Goal: Transaction & Acquisition: Purchase product/service

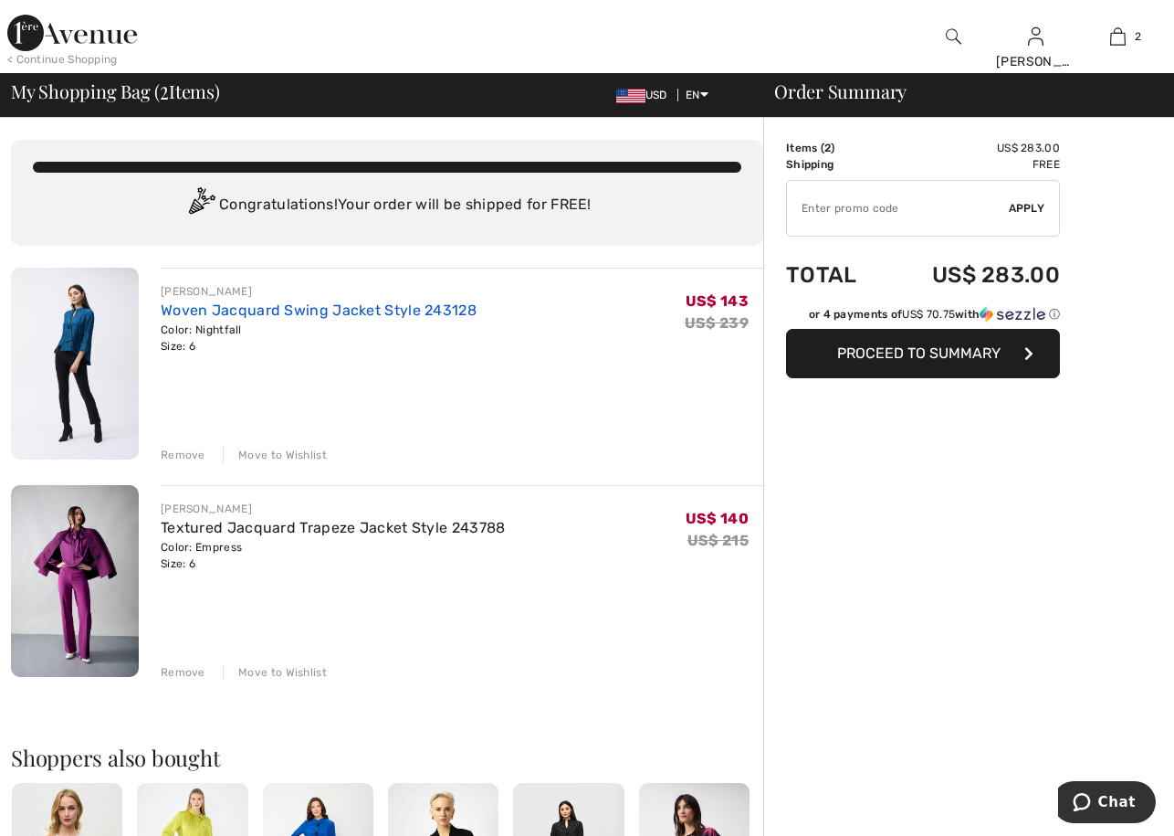
click at [272, 314] on link "Woven Jacquard Swing Jacket Style 243128" at bounding box center [319, 309] width 316 height 17
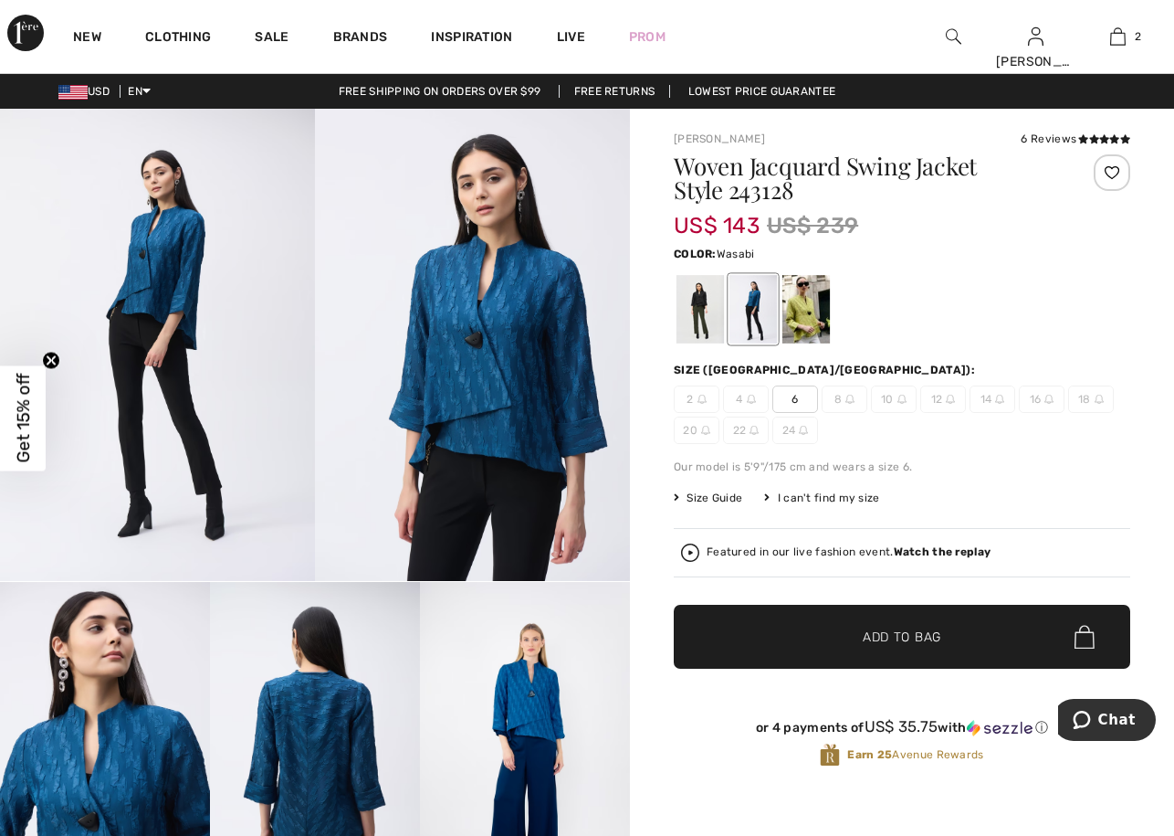
click at [800, 301] on div at bounding box center [806, 309] width 47 height 68
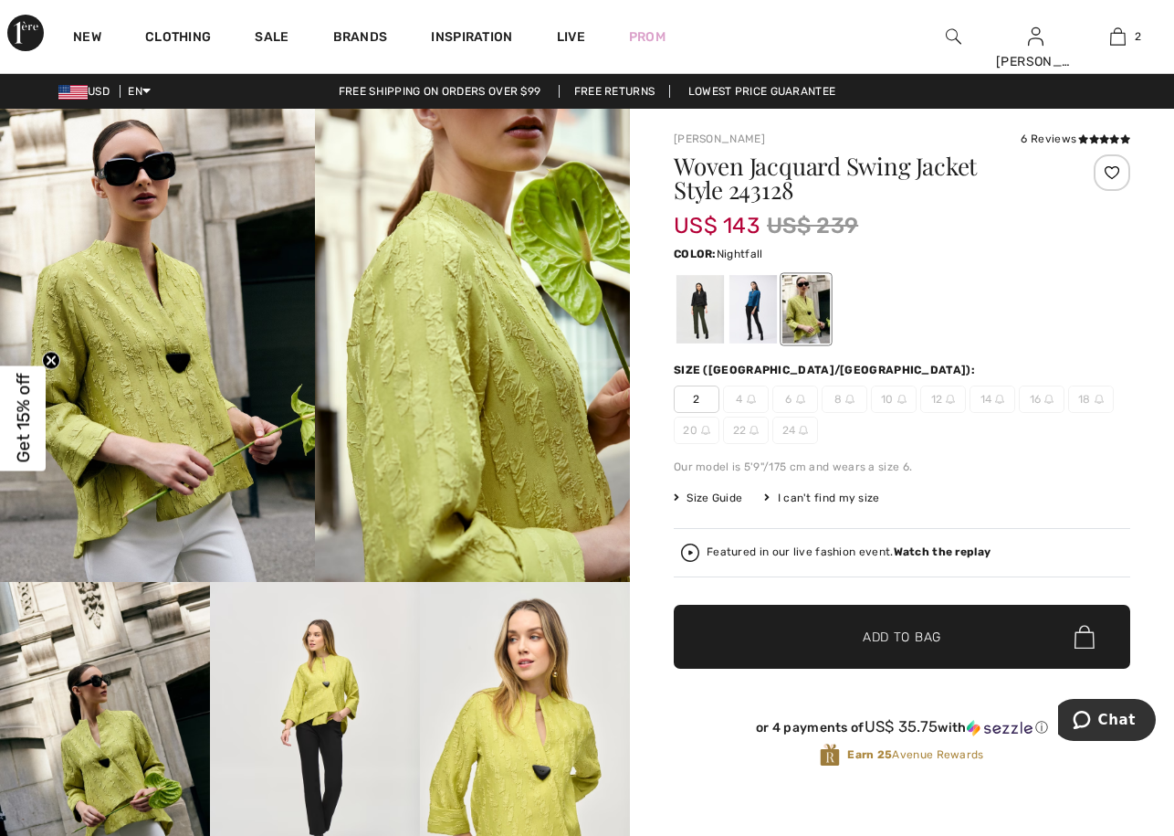
click at [753, 303] on div at bounding box center [753, 309] width 47 height 68
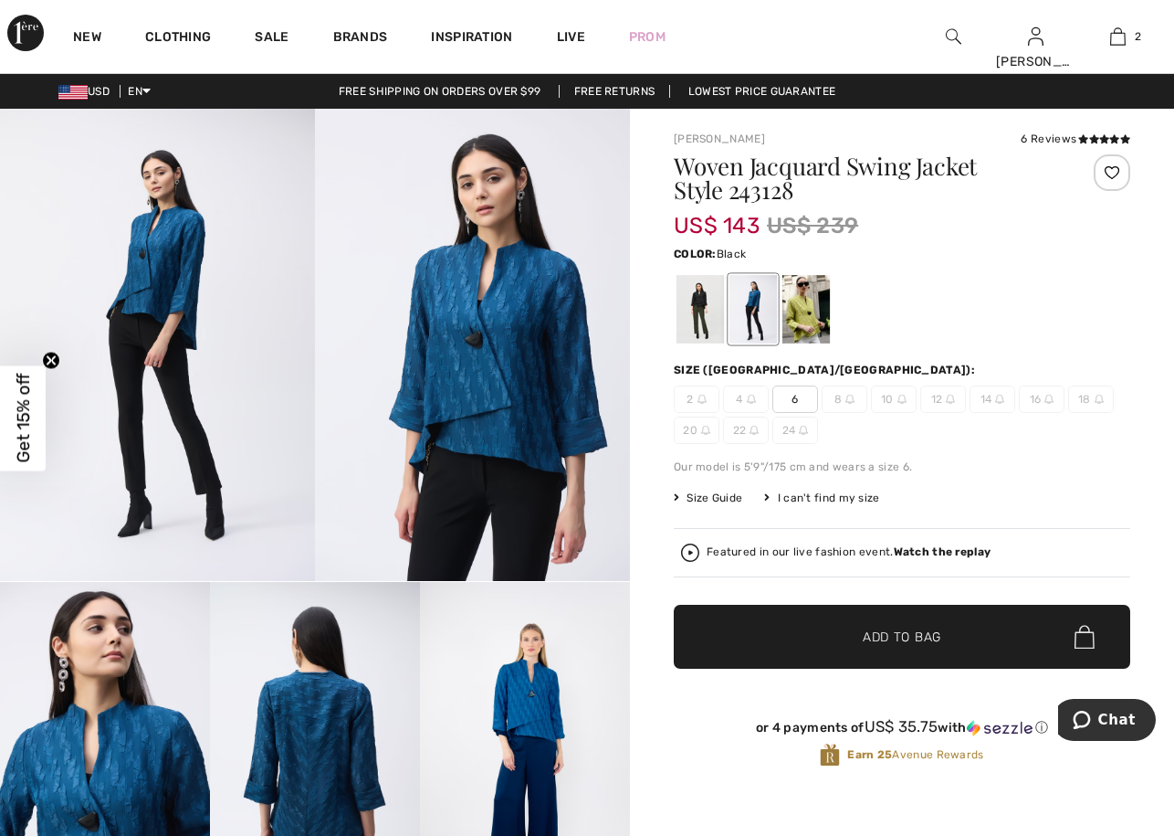
click at [699, 315] on div at bounding box center [700, 309] width 47 height 68
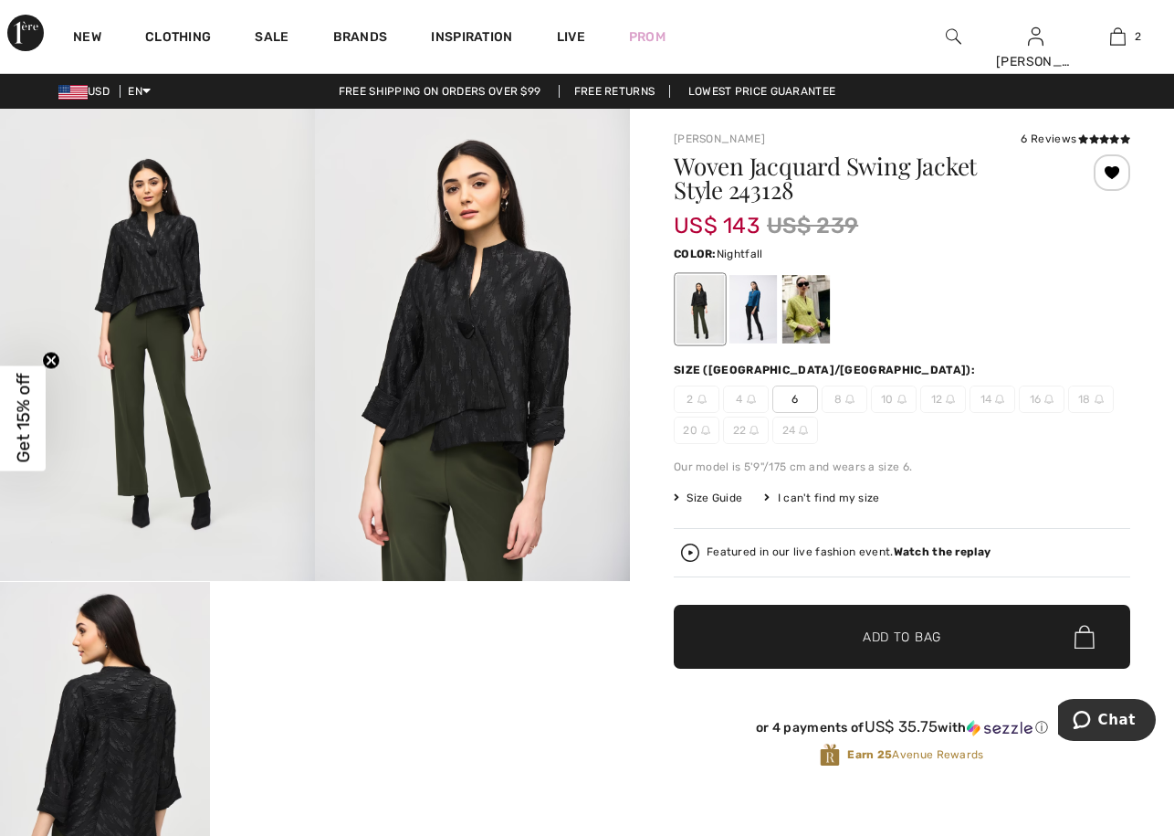
click at [751, 295] on div at bounding box center [753, 309] width 47 height 68
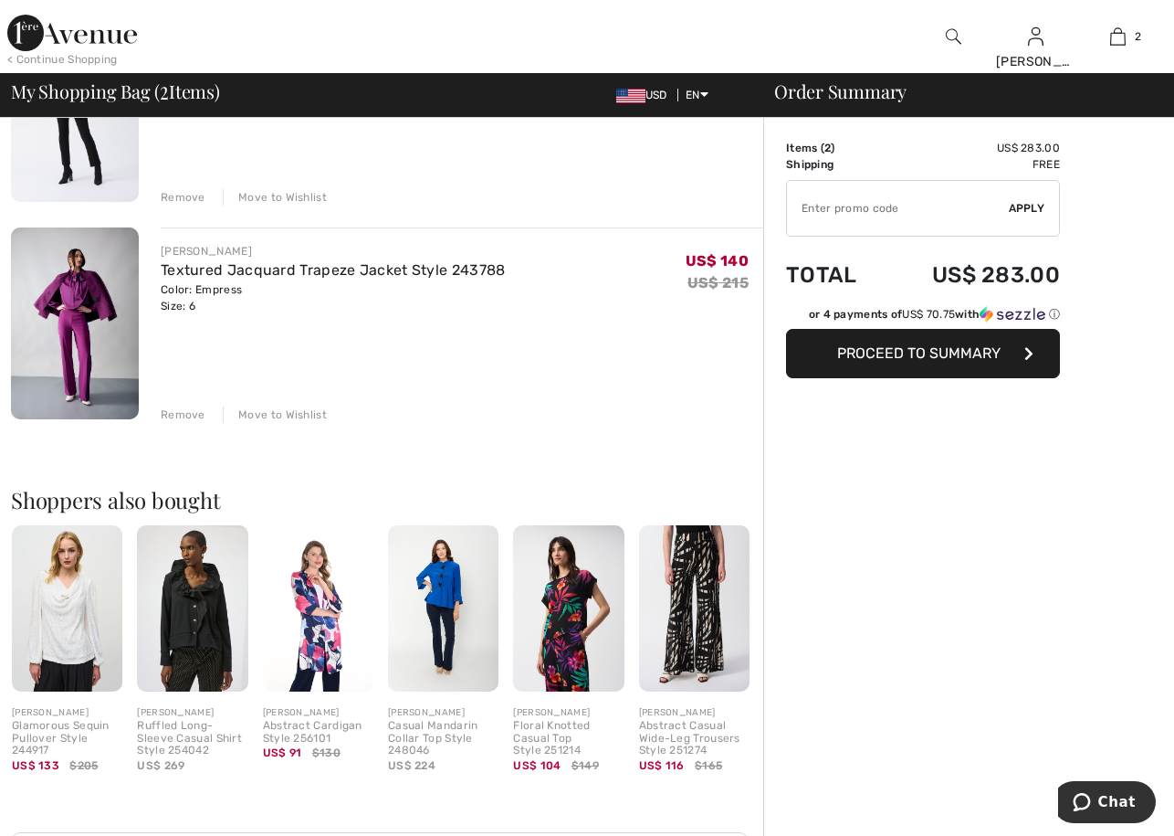
scroll to position [457, 0]
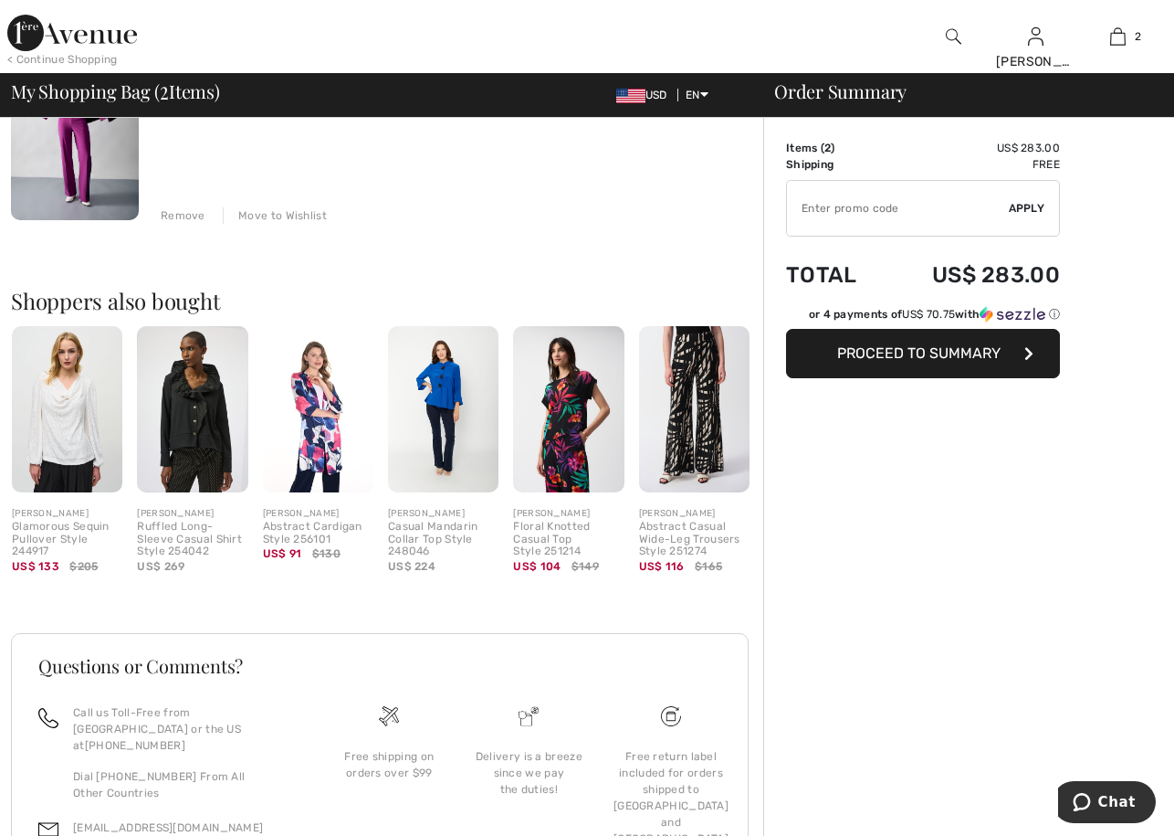
click at [432, 461] on img at bounding box center [443, 409] width 110 height 166
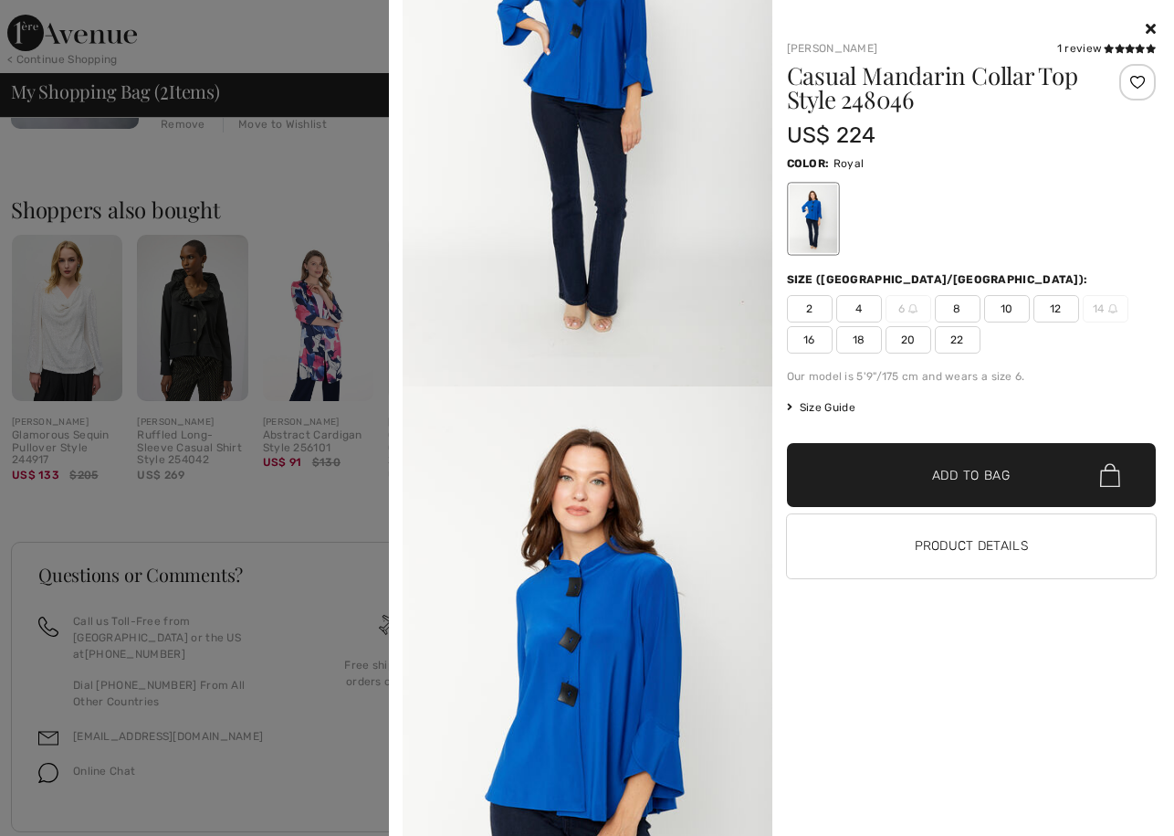
scroll to position [0, 0]
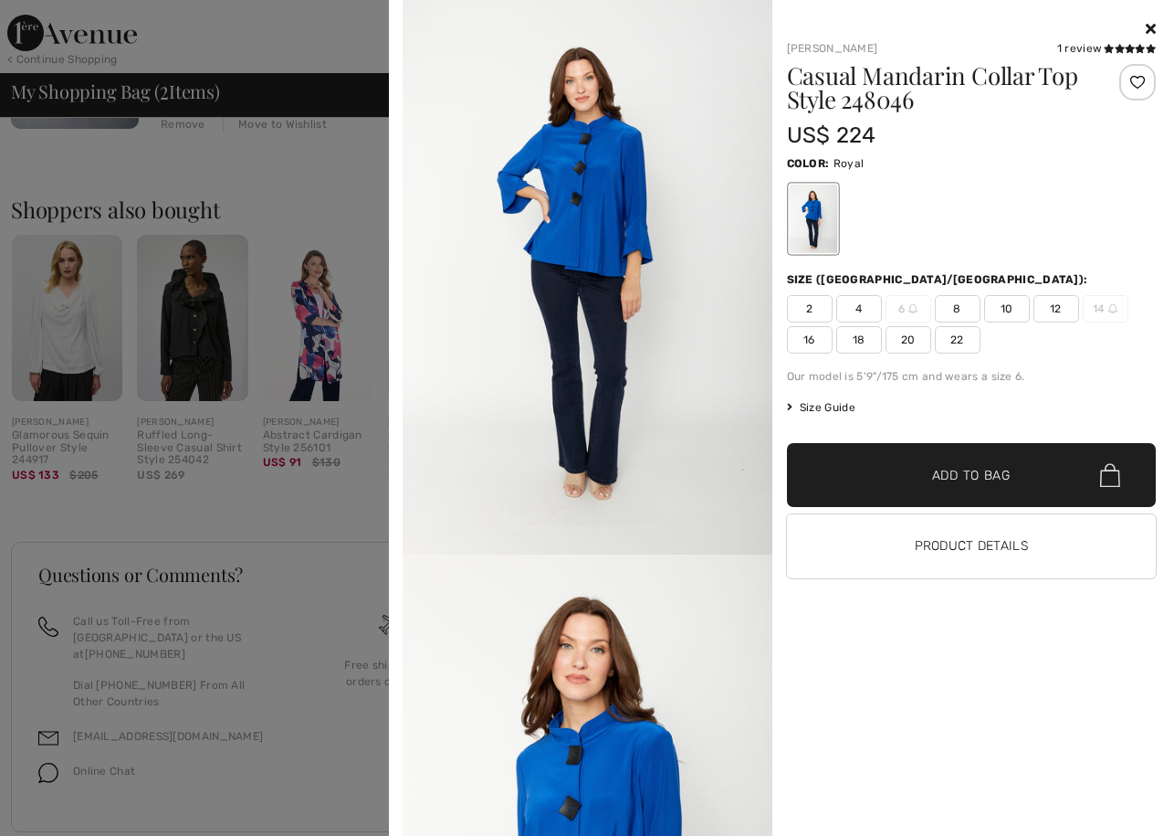
click at [1156, 29] on div "Frank Lyman 1 review 1 review Casual Mandarin Collar Top Style 248046 US$ 224 C…" at bounding box center [781, 418] width 771 height 836
click at [1150, 29] on icon at bounding box center [1151, 28] width 10 height 15
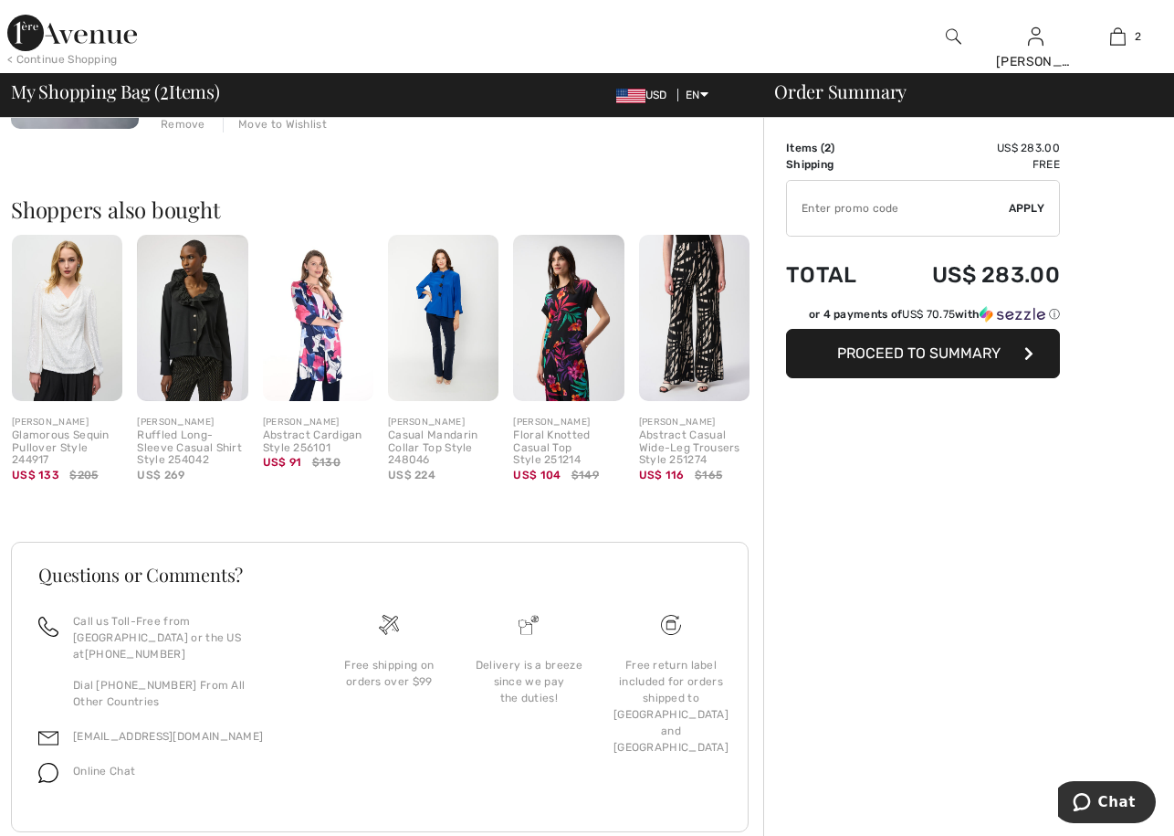
click at [212, 321] on img at bounding box center [192, 318] width 110 height 166
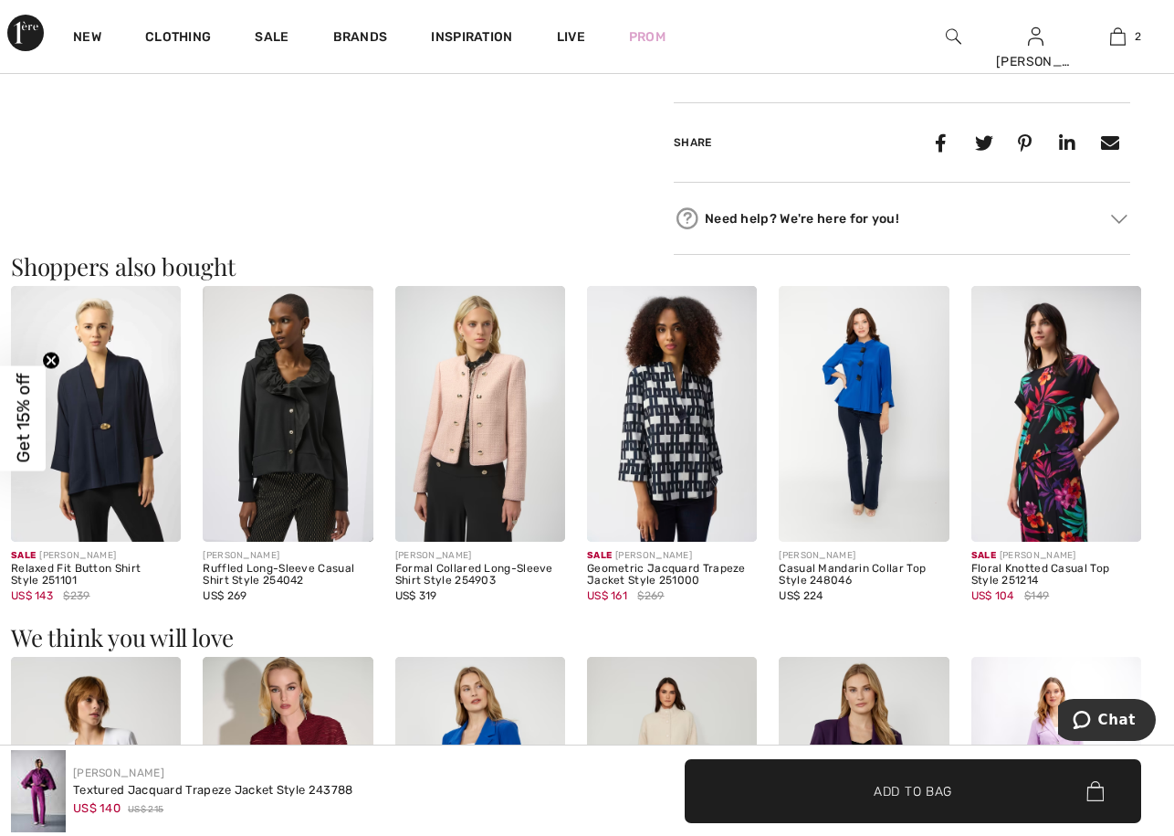
scroll to position [1644, 0]
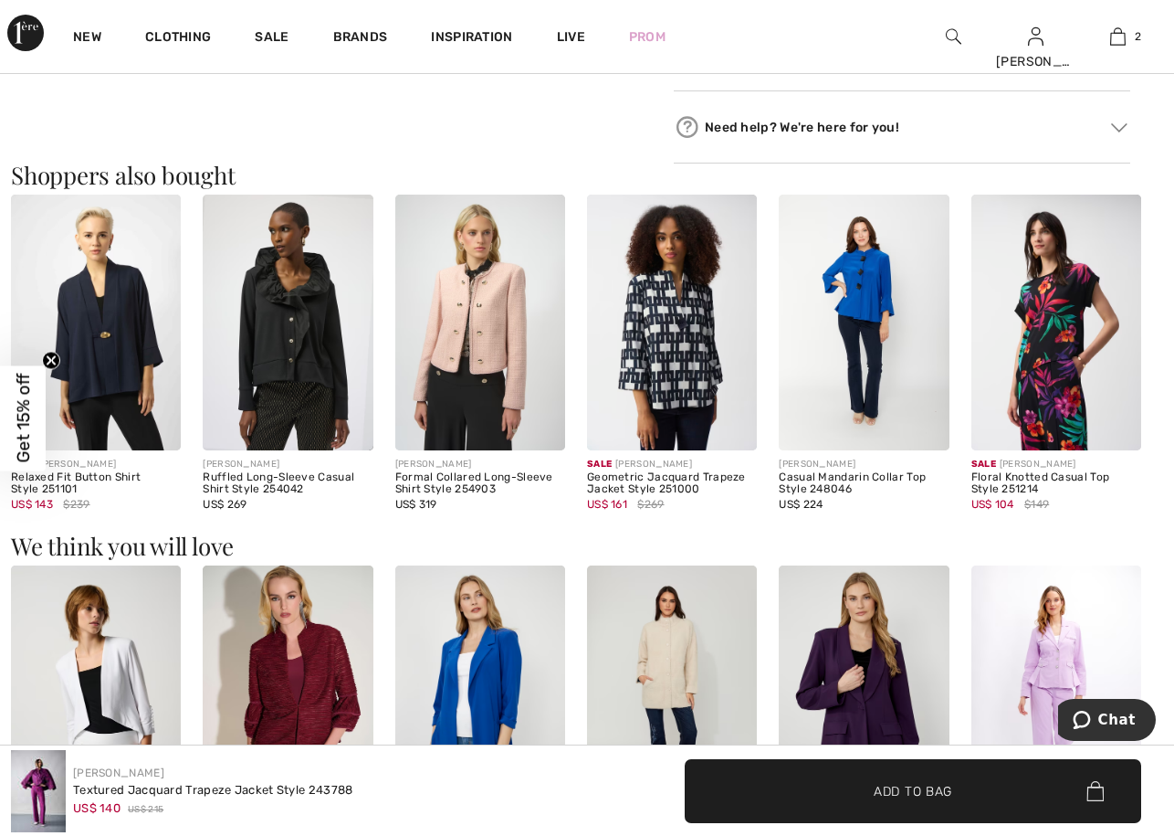
click at [88, 347] on img at bounding box center [96, 322] width 170 height 255
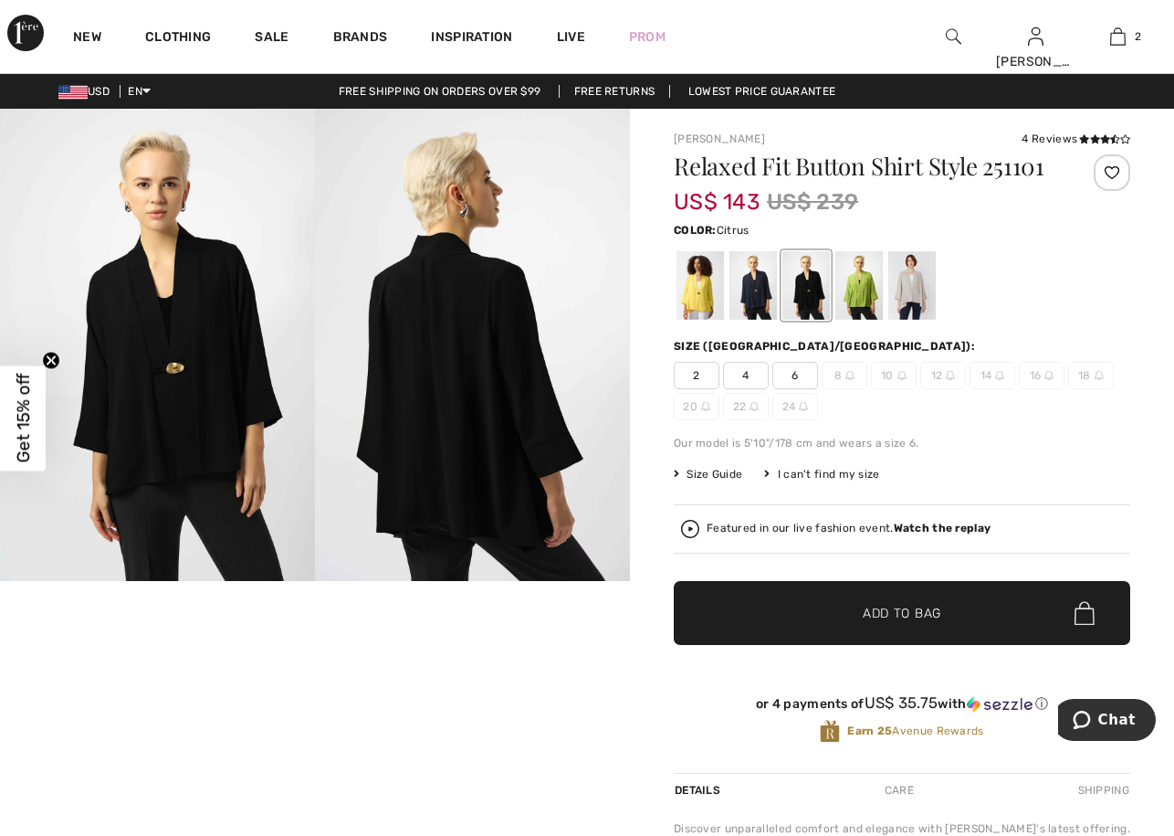
click at [704, 300] on div at bounding box center [700, 285] width 47 height 68
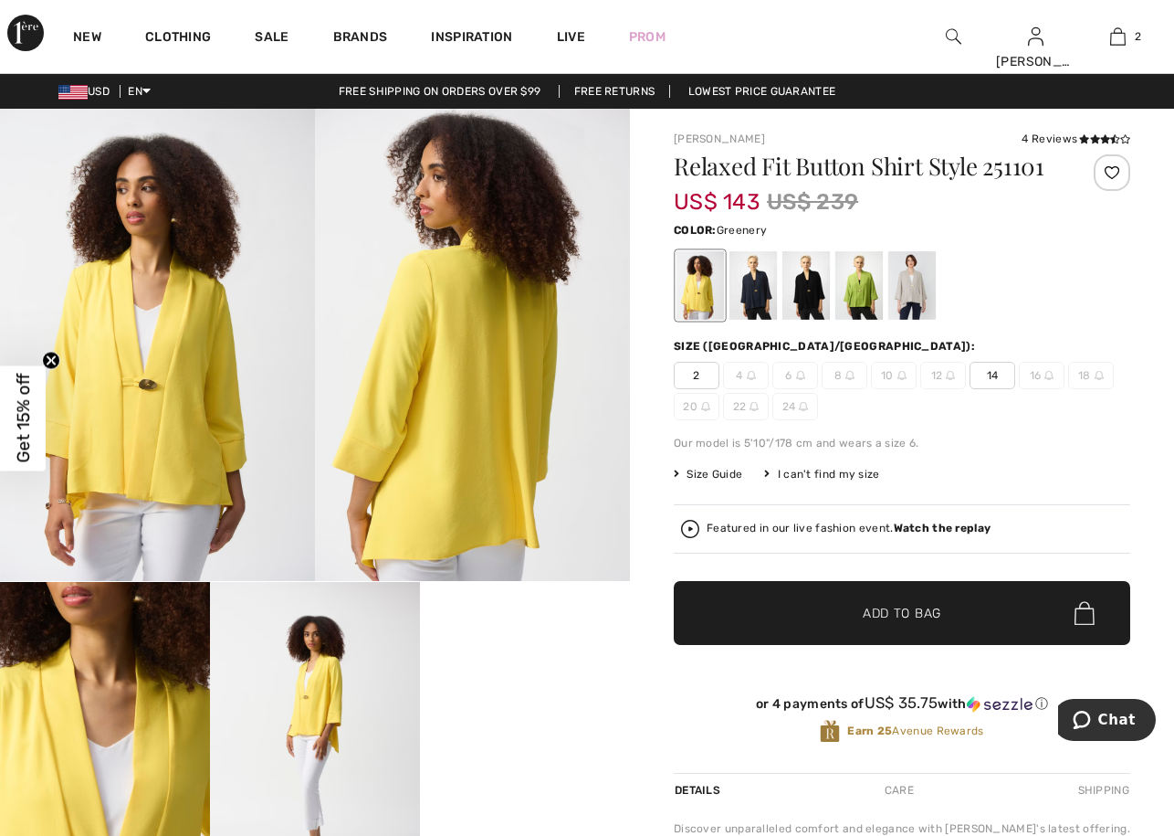
click at [866, 292] on div at bounding box center [859, 285] width 47 height 68
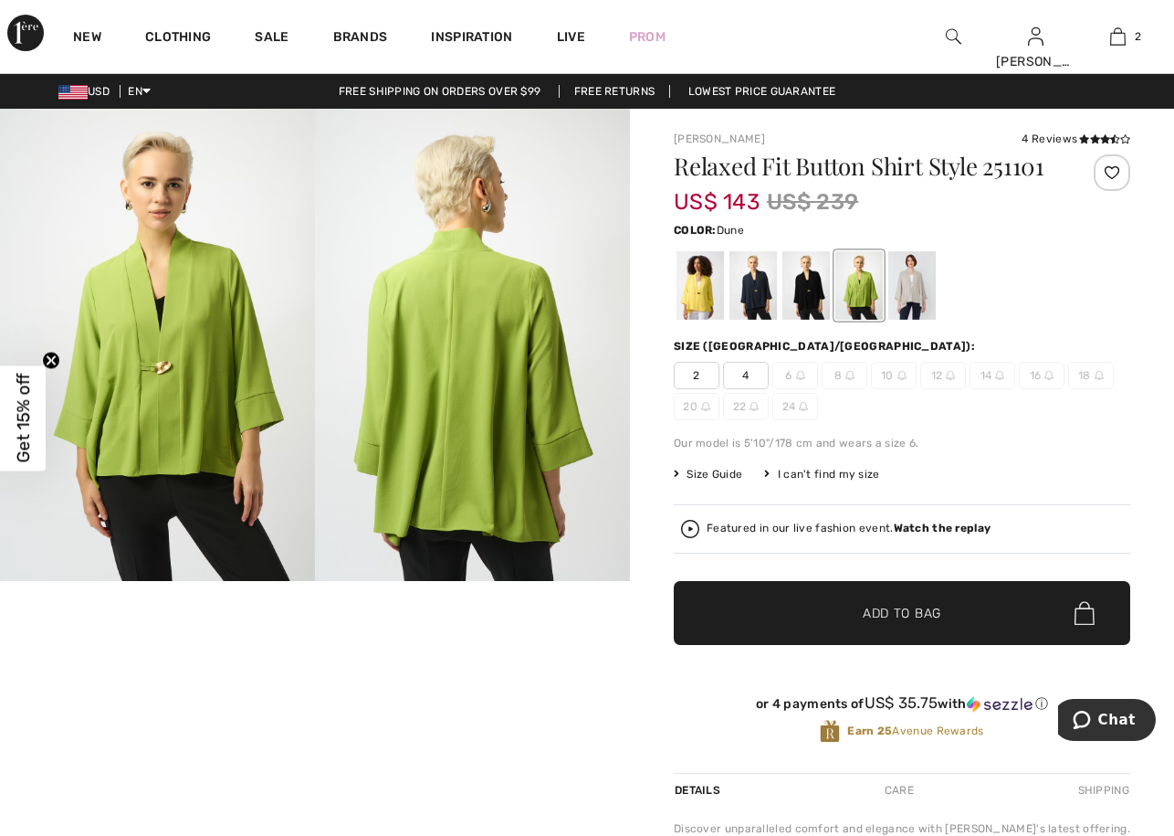
click at [910, 292] on div at bounding box center [912, 285] width 47 height 68
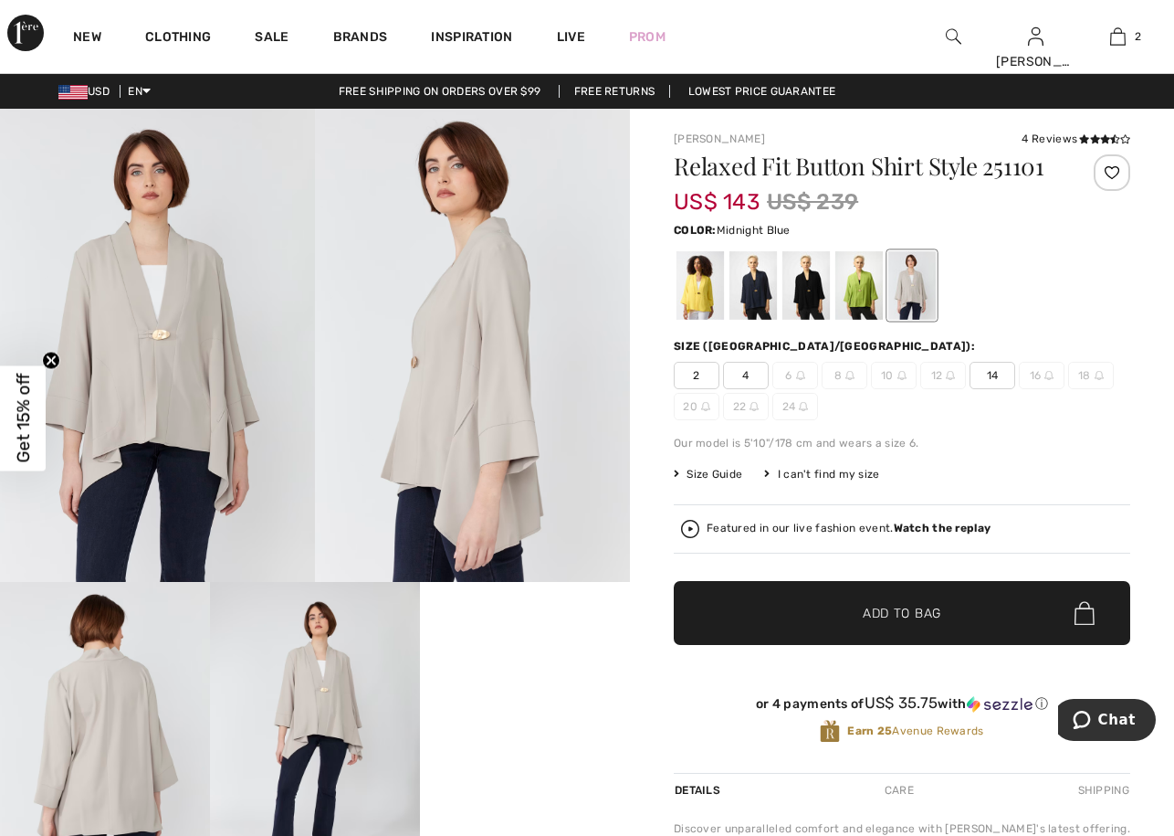
click at [747, 289] on div at bounding box center [753, 285] width 47 height 68
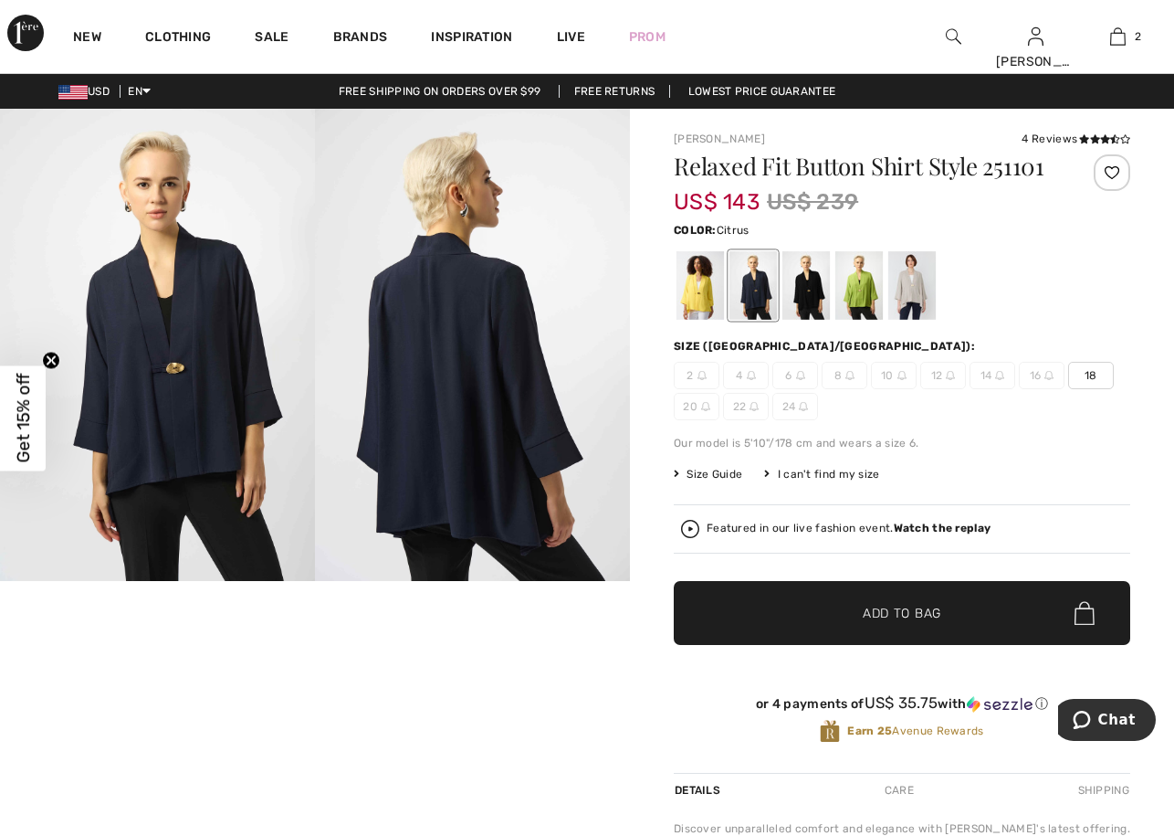
click at [695, 287] on div at bounding box center [700, 285] width 47 height 68
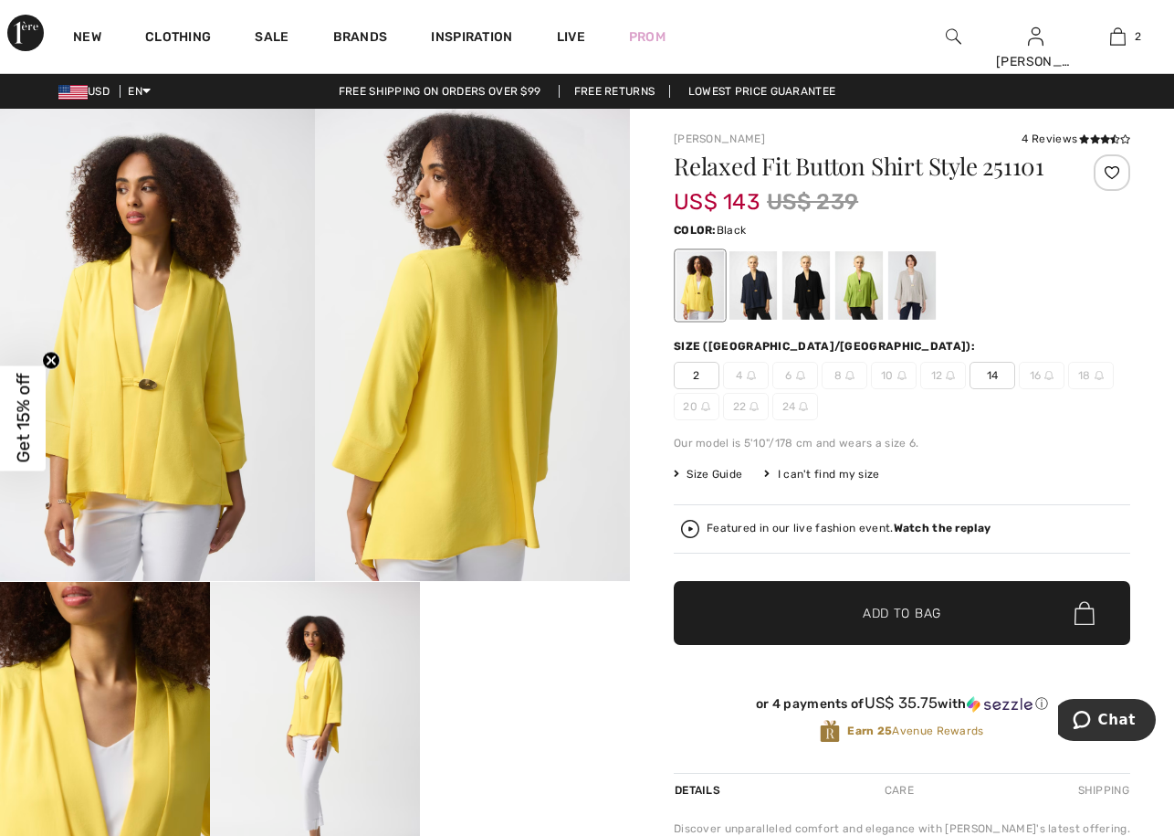
click at [801, 287] on div at bounding box center [806, 285] width 47 height 68
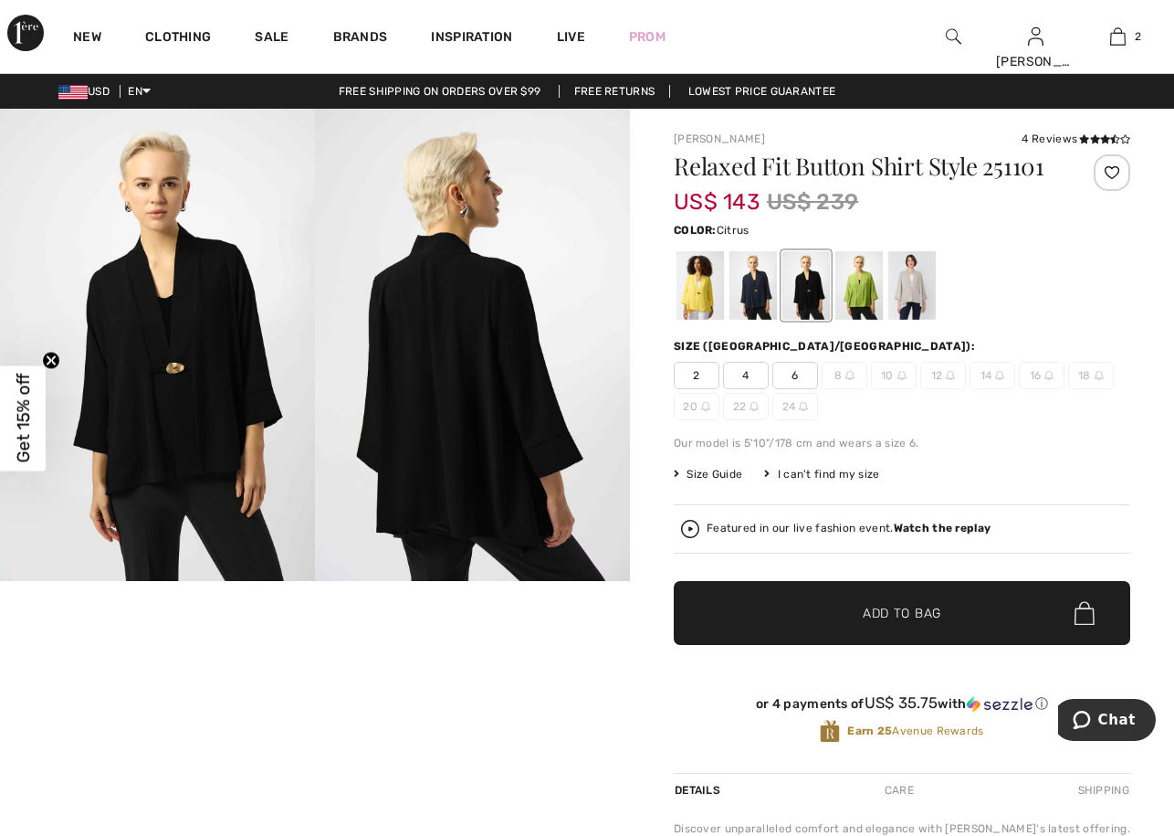
click at [703, 293] on div at bounding box center [700, 285] width 47 height 68
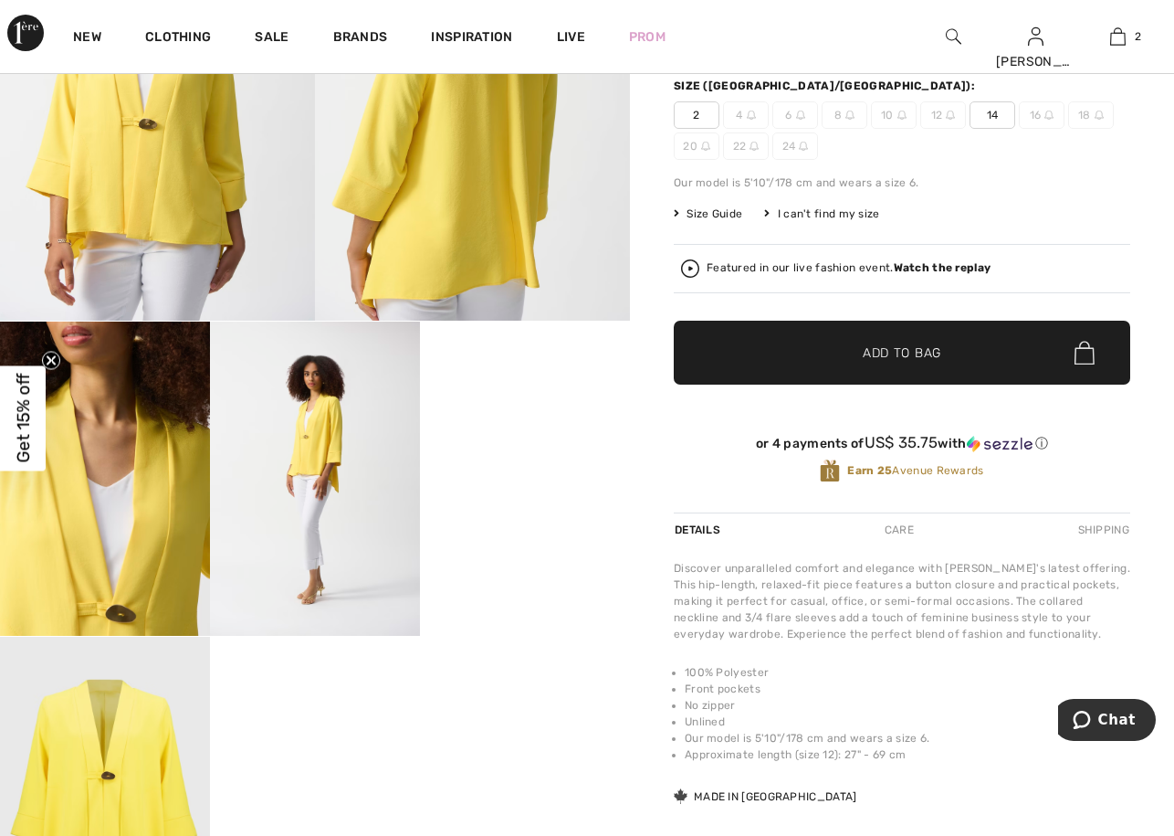
scroll to position [274, 0]
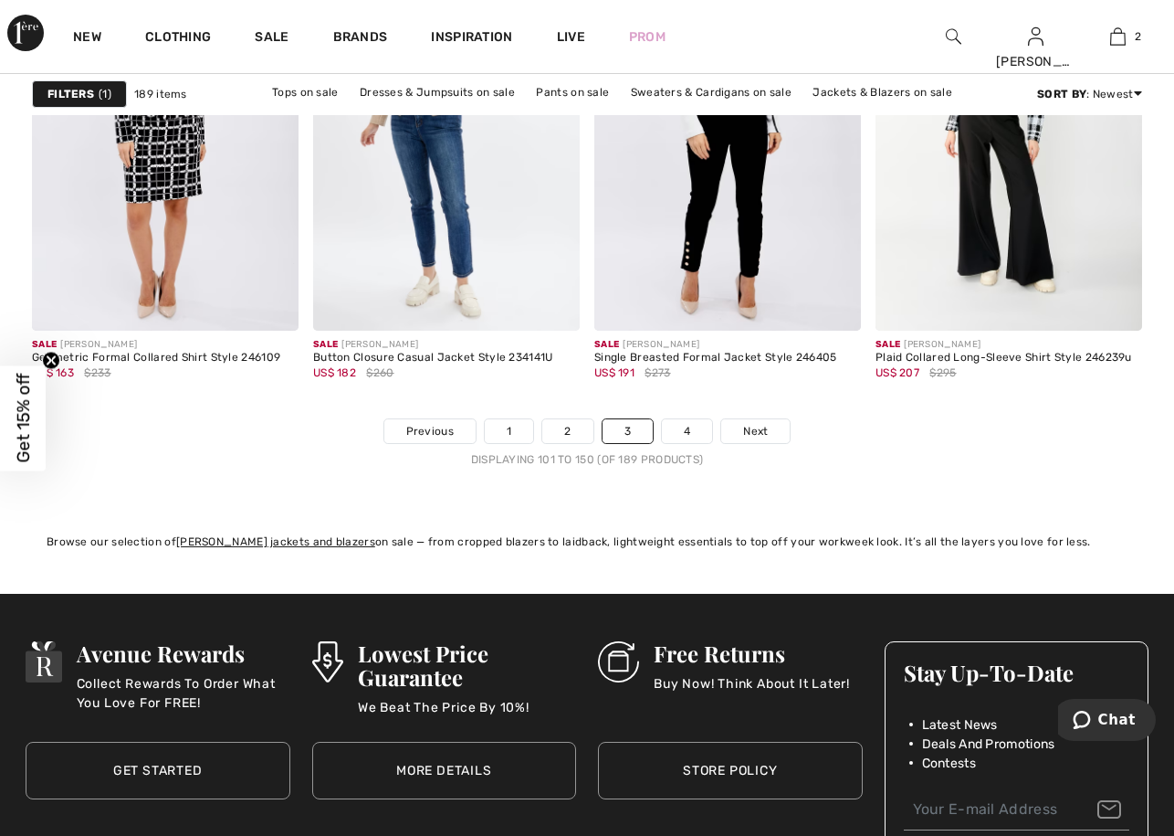
scroll to position [7583, 0]
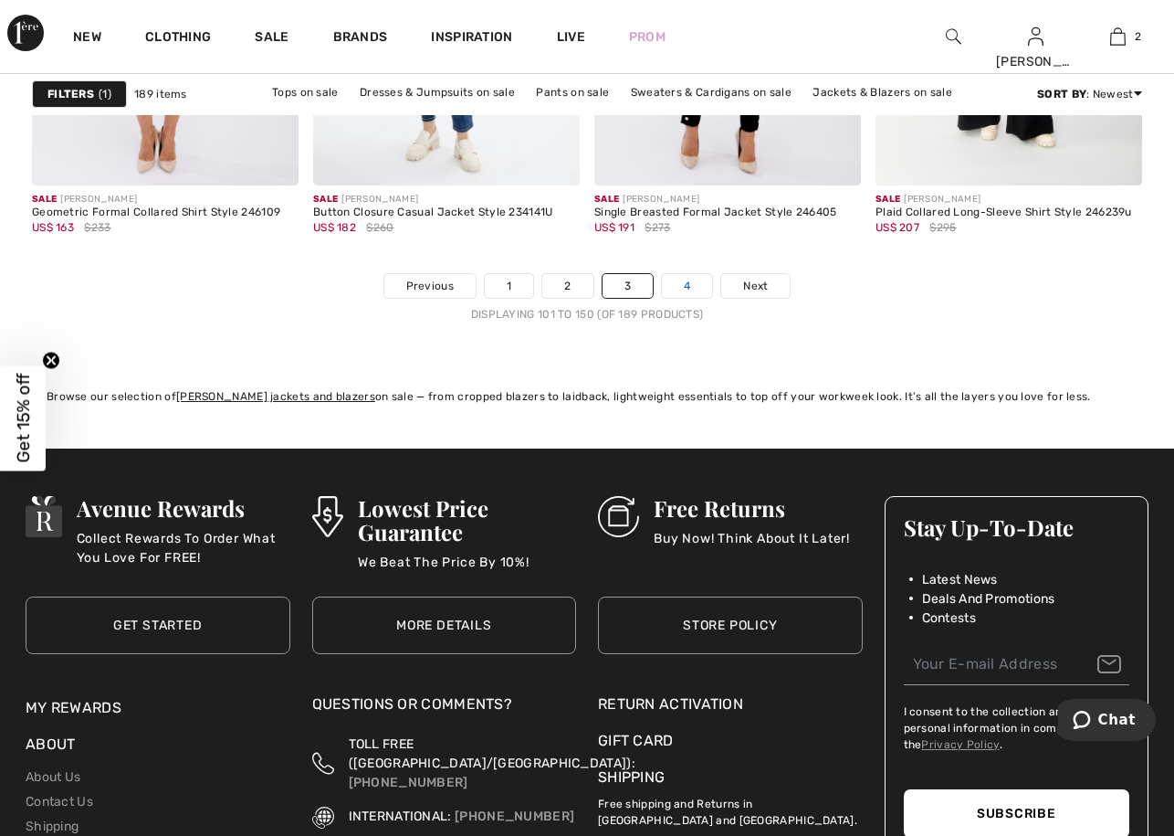
click at [696, 282] on link "4" at bounding box center [687, 286] width 50 height 24
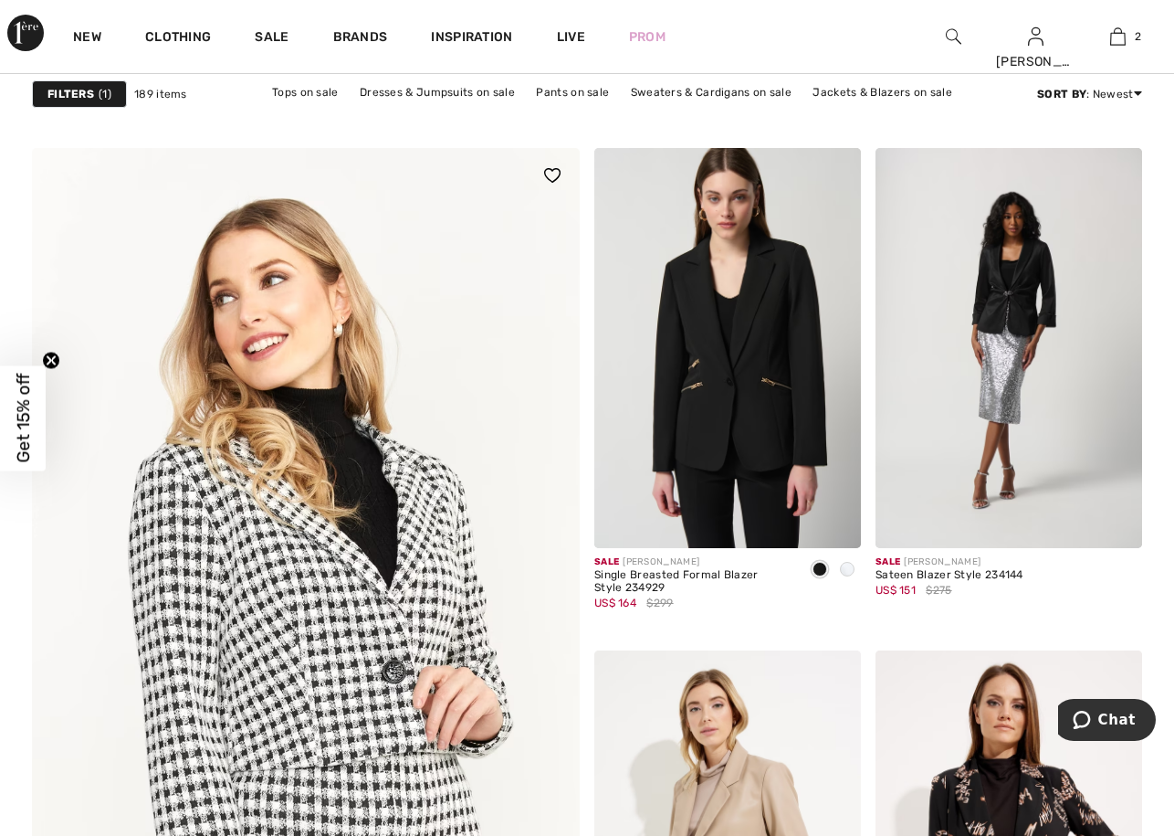
scroll to position [3927, 0]
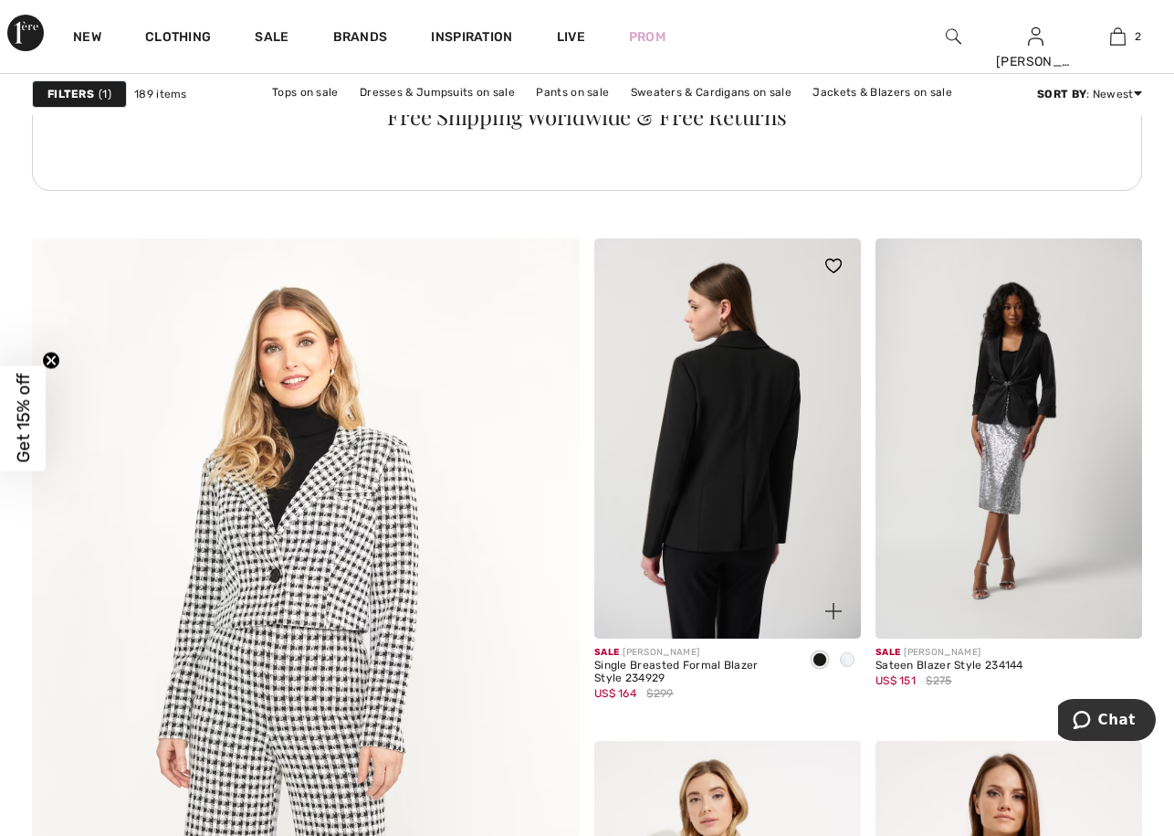
click at [705, 426] on img at bounding box center [727, 438] width 267 height 400
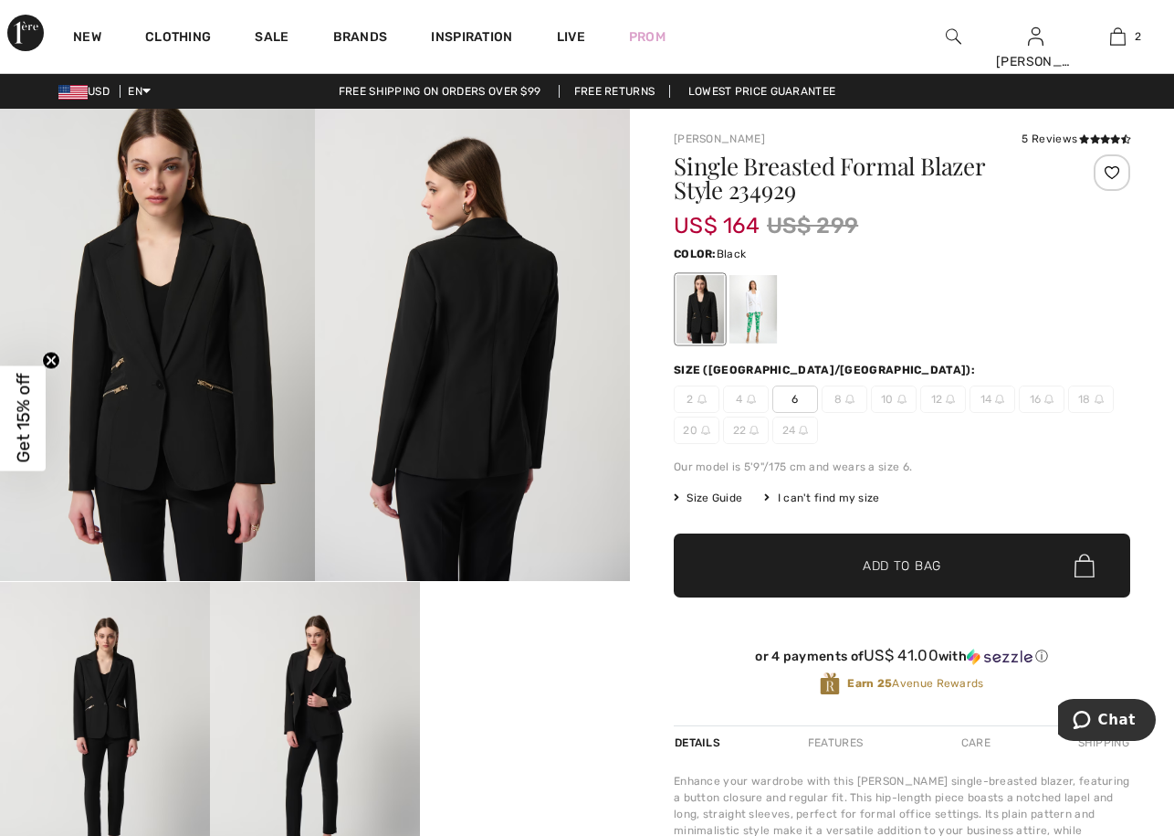
click at [174, 338] on img at bounding box center [157, 345] width 315 height 472
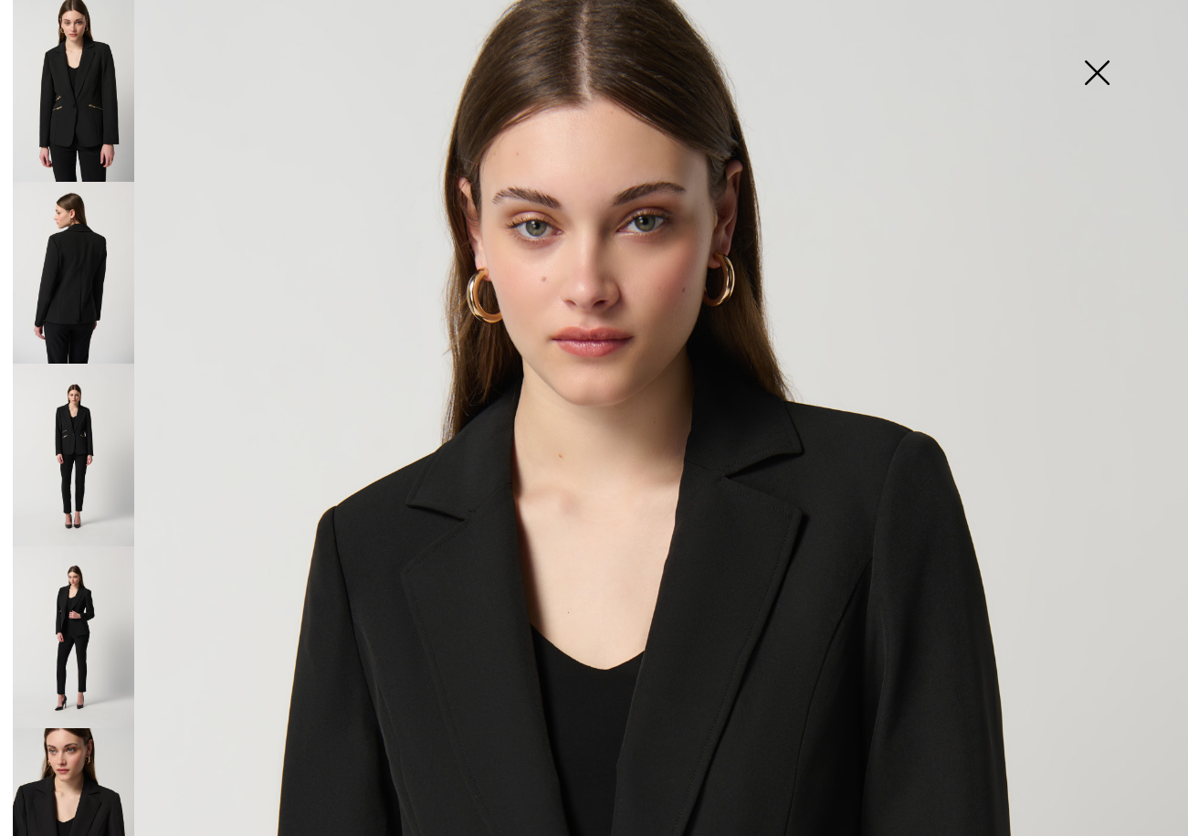
click at [79, 286] on img at bounding box center [73, 273] width 121 height 182
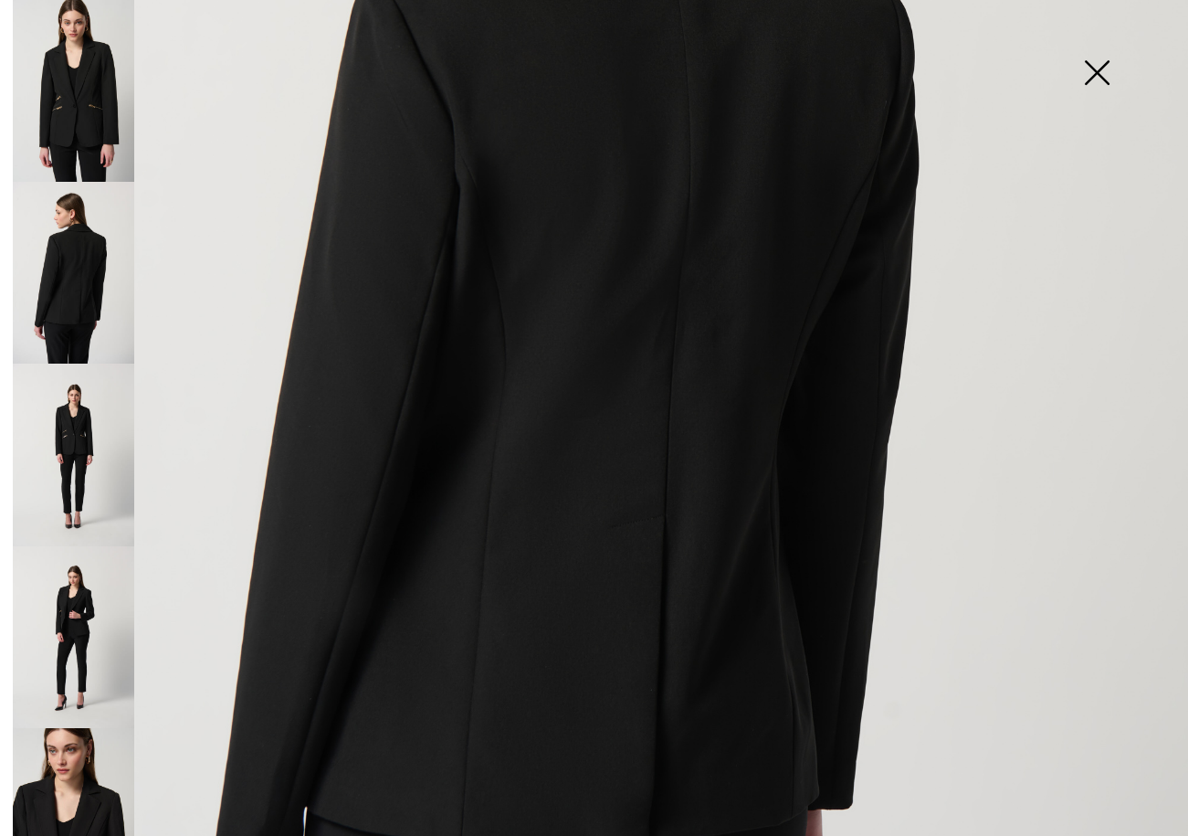
scroll to position [639, 0]
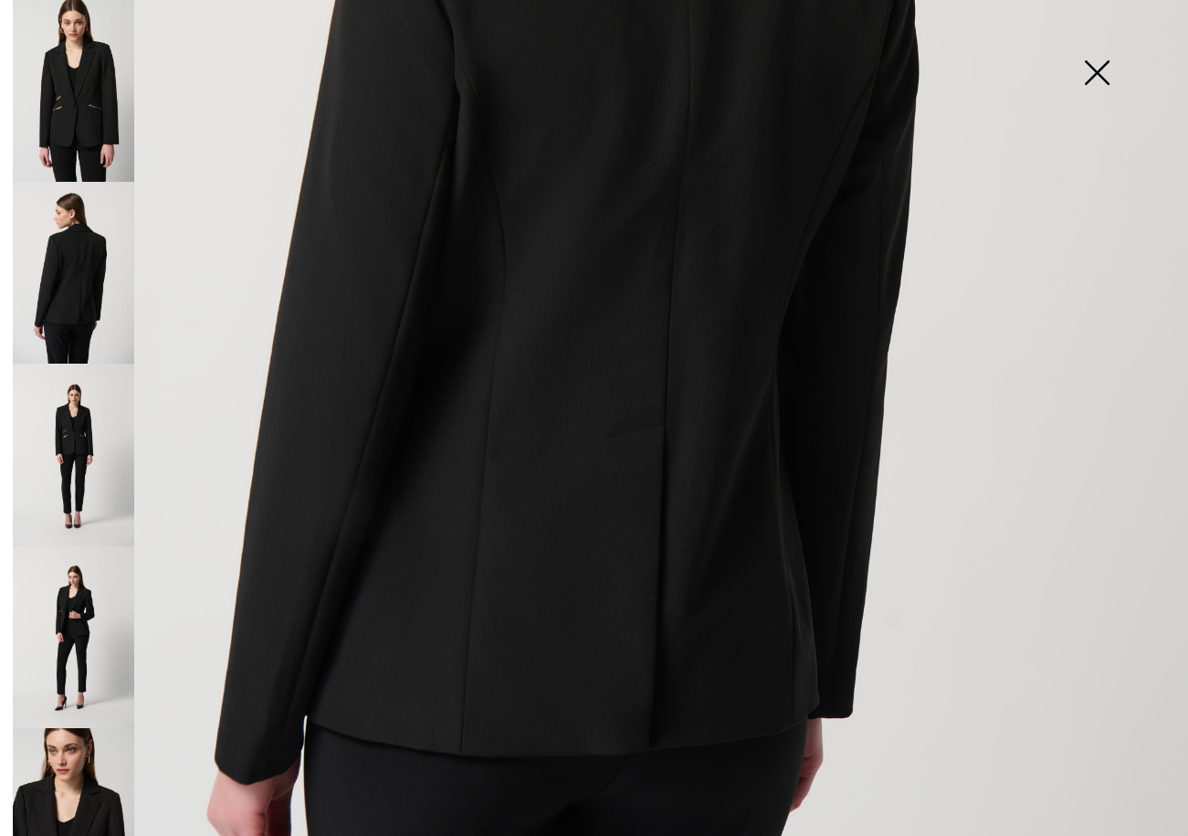
click at [89, 428] on img at bounding box center [73, 454] width 121 height 182
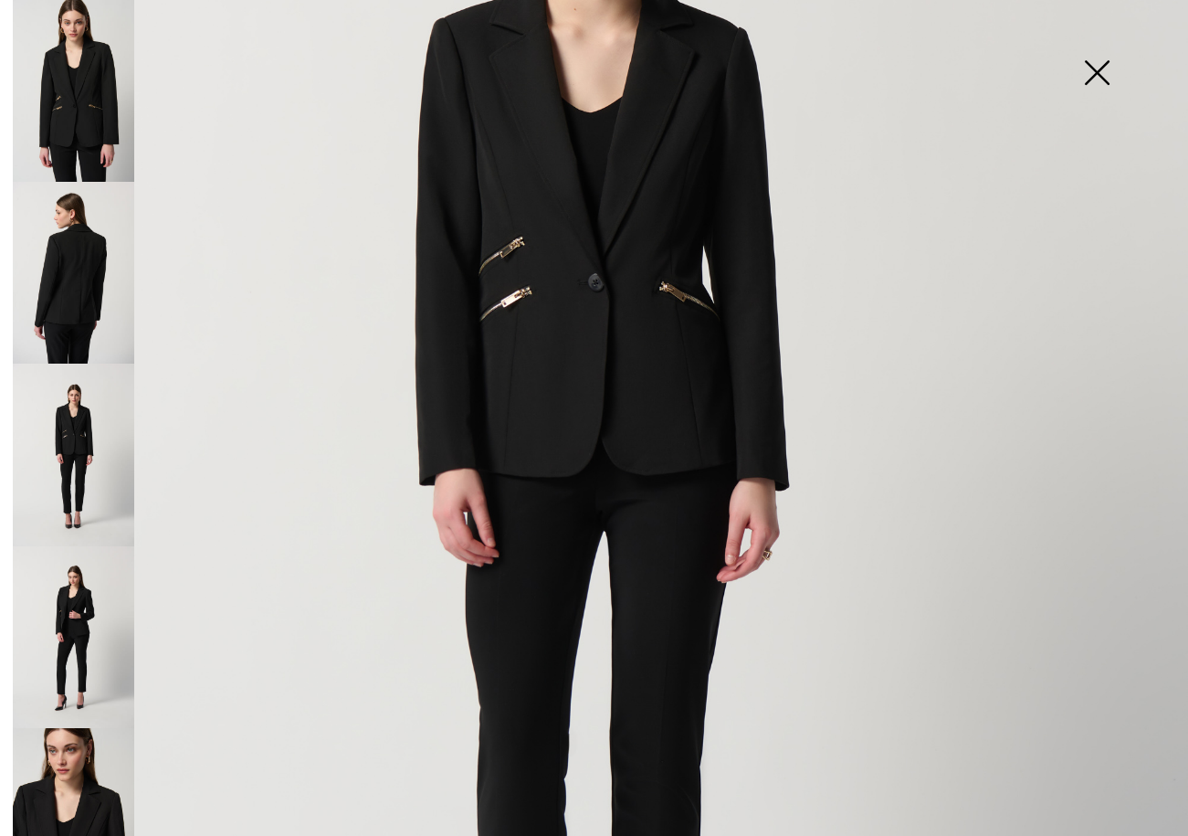
scroll to position [365, 0]
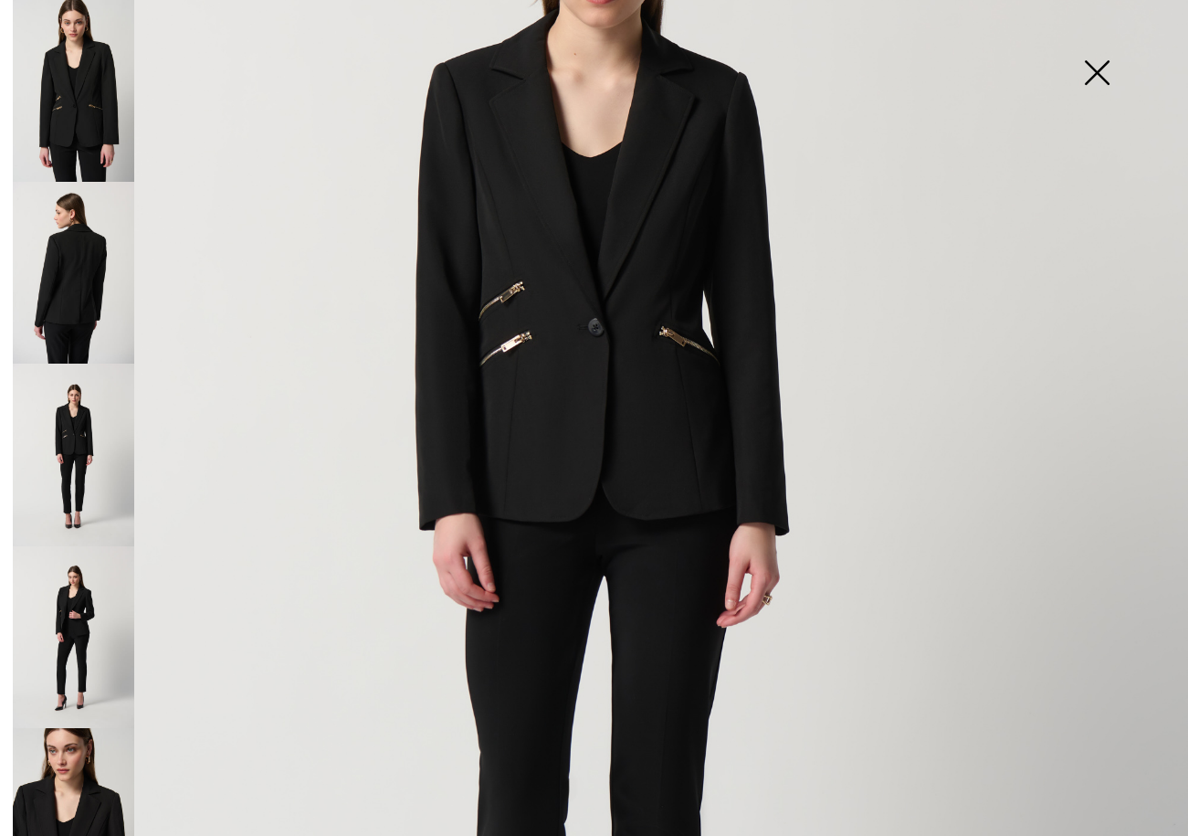
click at [108, 801] on img at bounding box center [73, 819] width 121 height 182
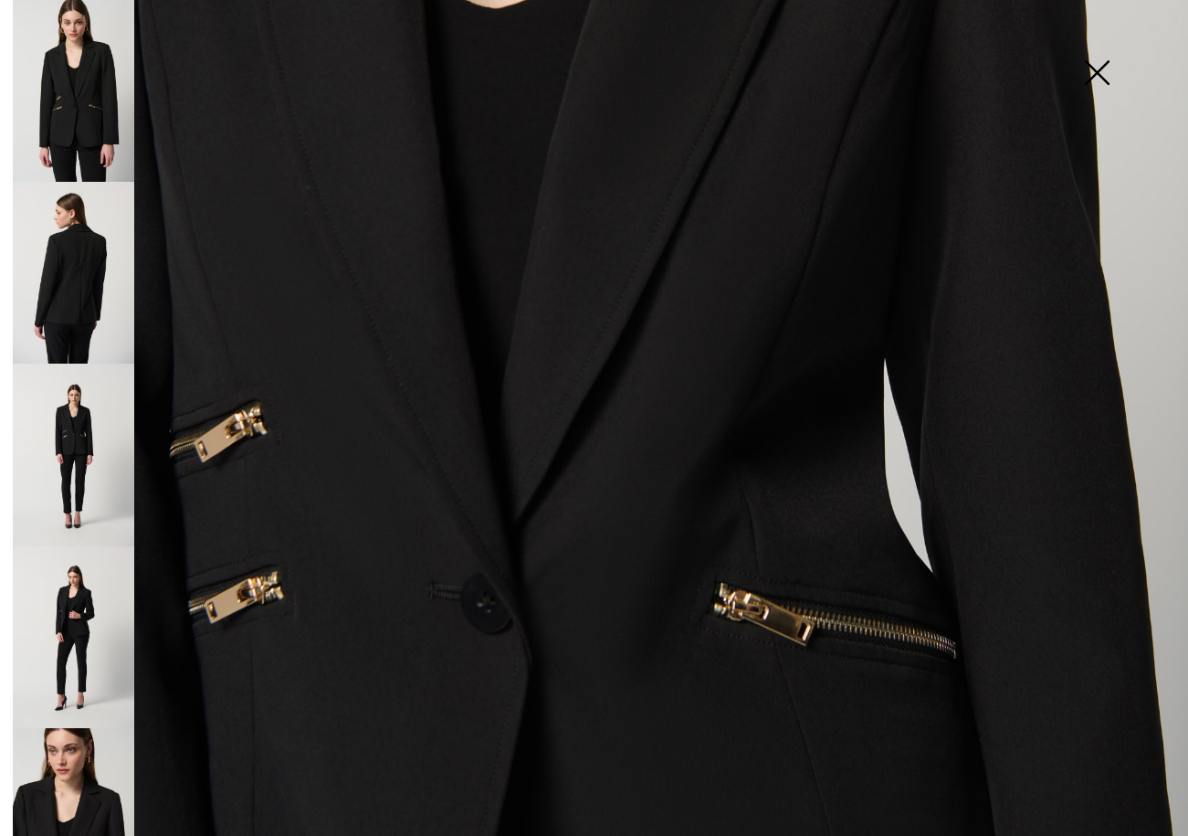
scroll to position [924, 0]
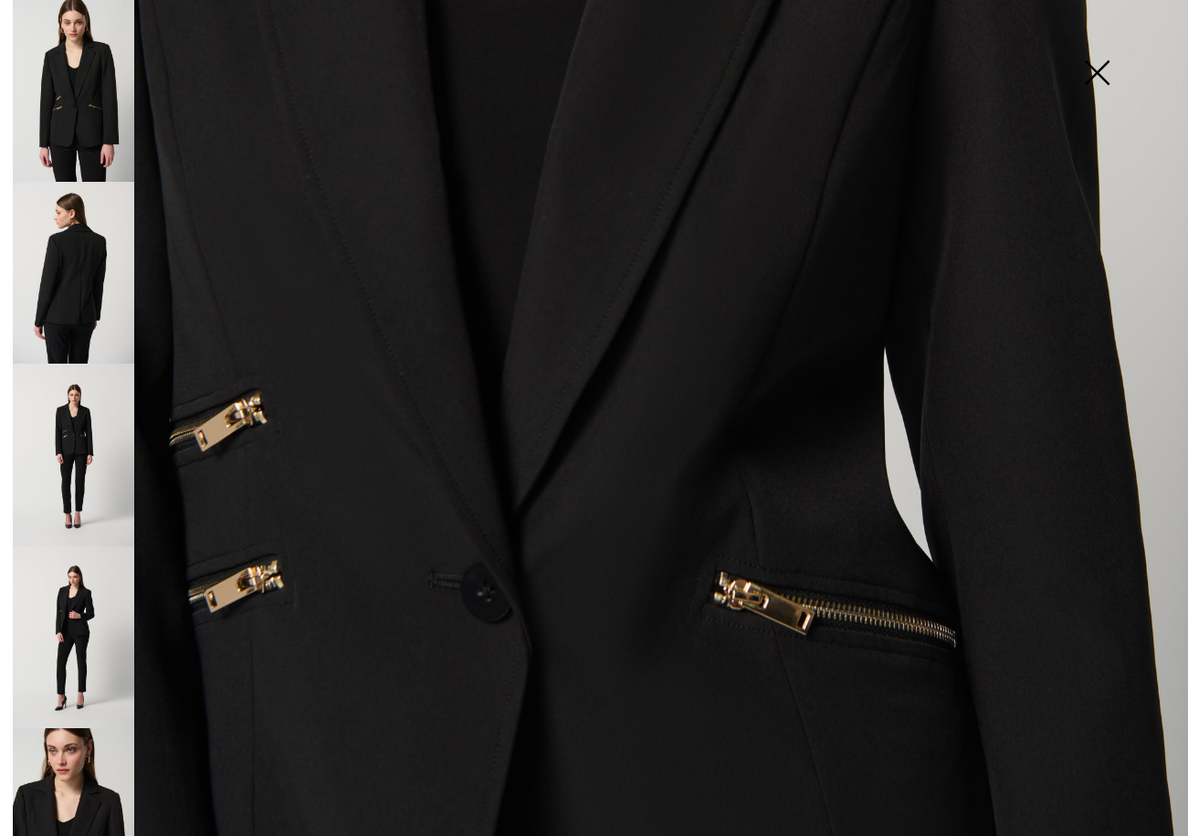
click at [88, 613] on img at bounding box center [73, 637] width 121 height 182
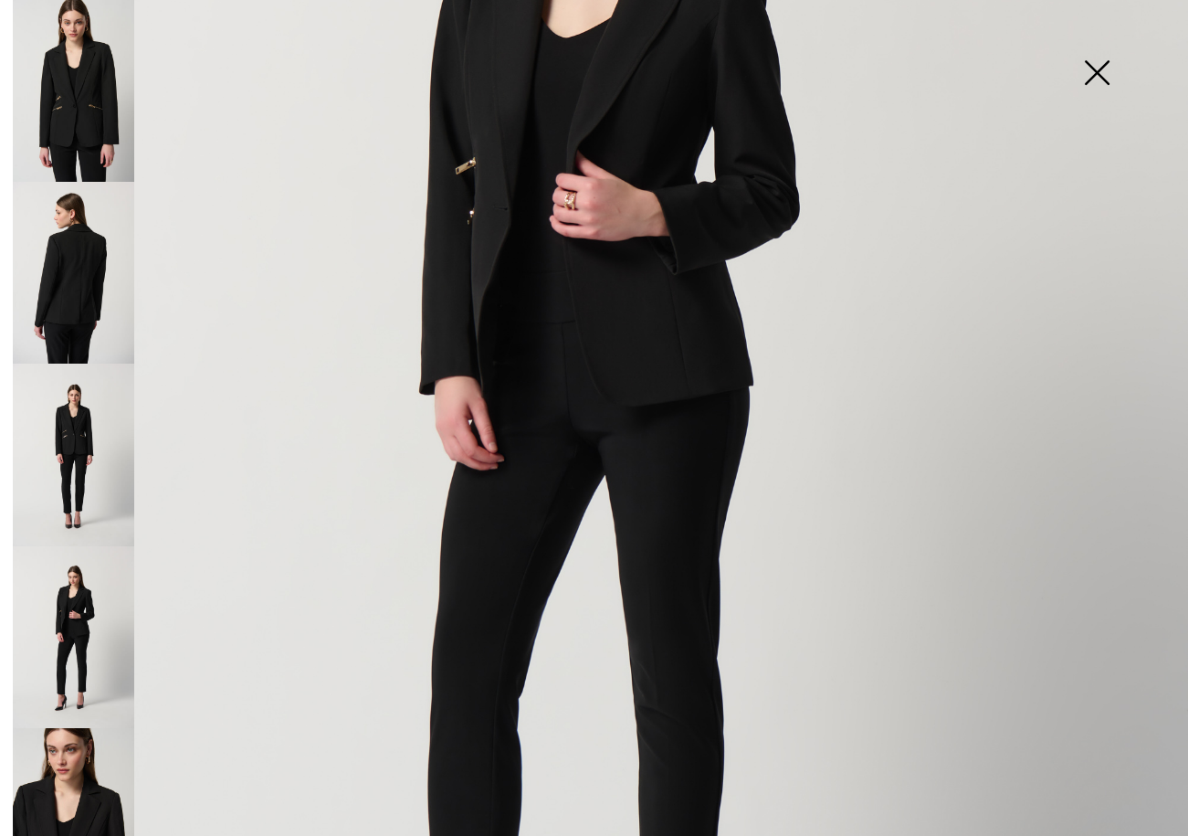
scroll to position [468, 0]
click at [61, 421] on img at bounding box center [73, 454] width 121 height 182
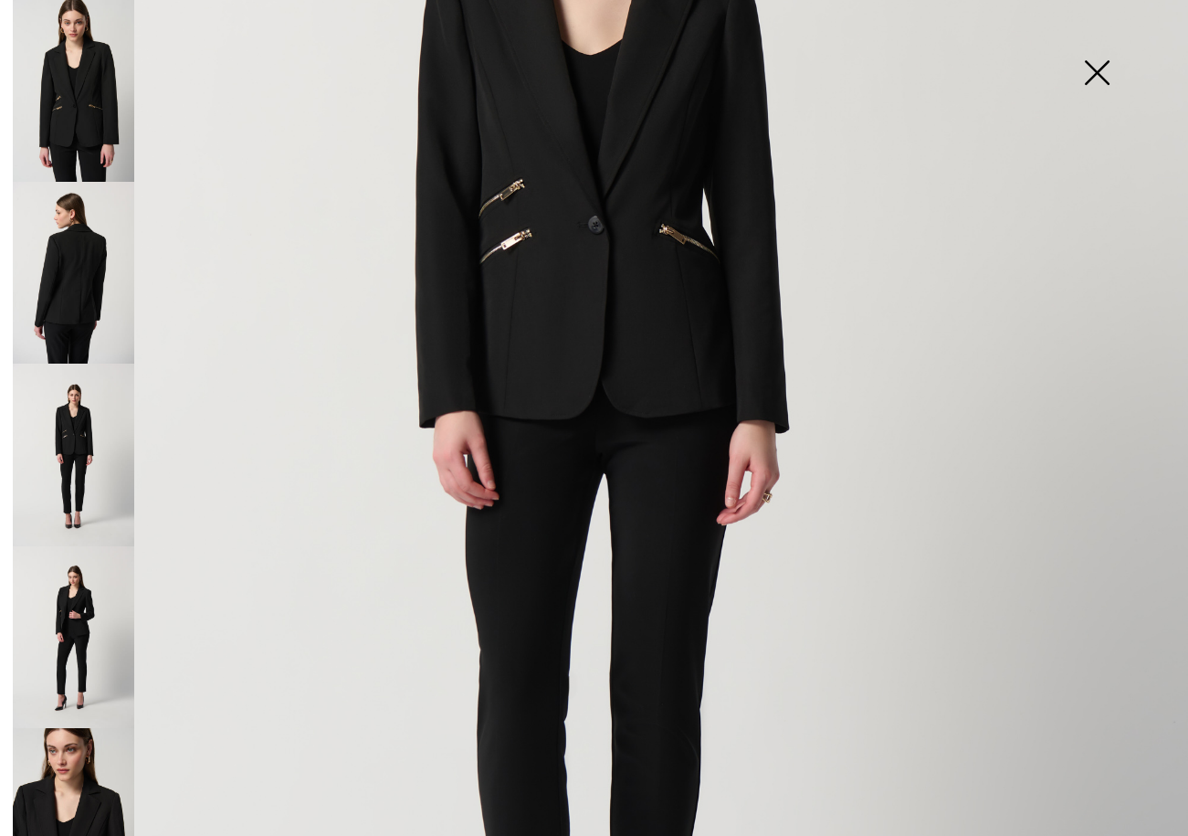
click at [74, 262] on img at bounding box center [73, 273] width 121 height 182
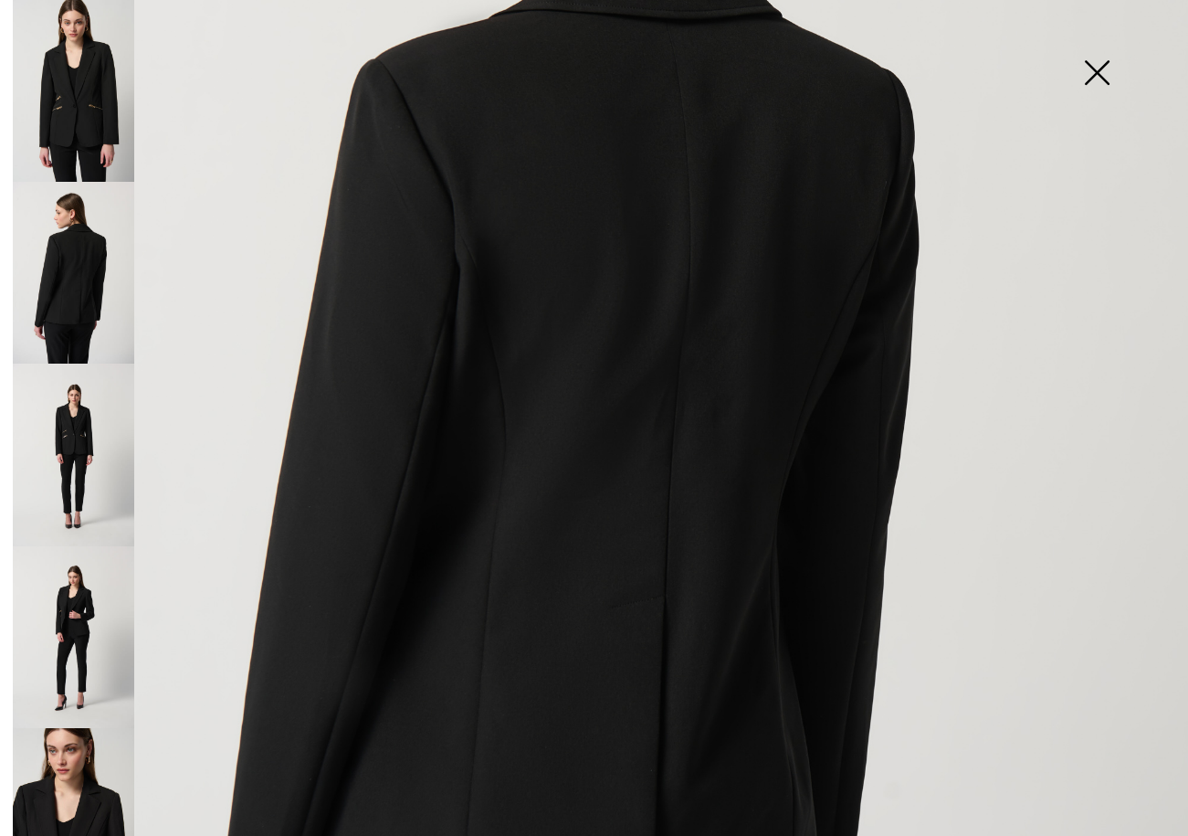
click at [113, 111] on img at bounding box center [73, 91] width 121 height 182
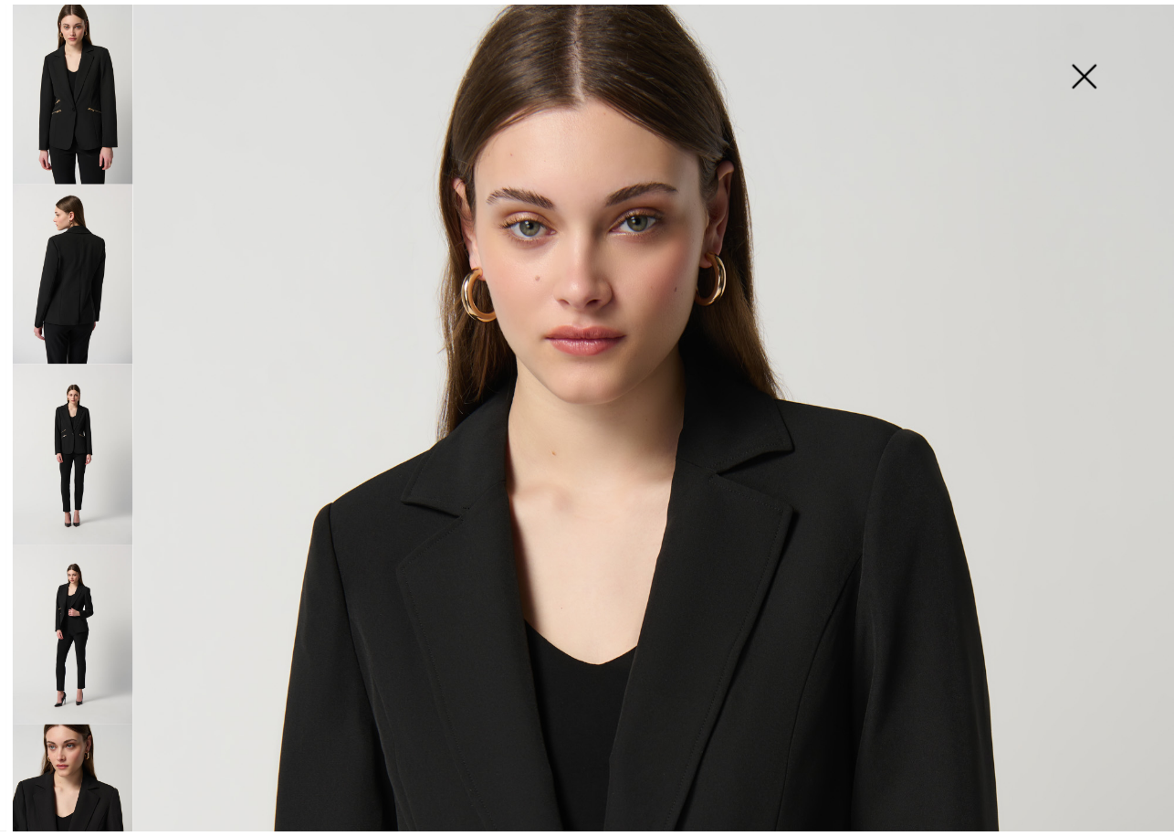
scroll to position [0, 0]
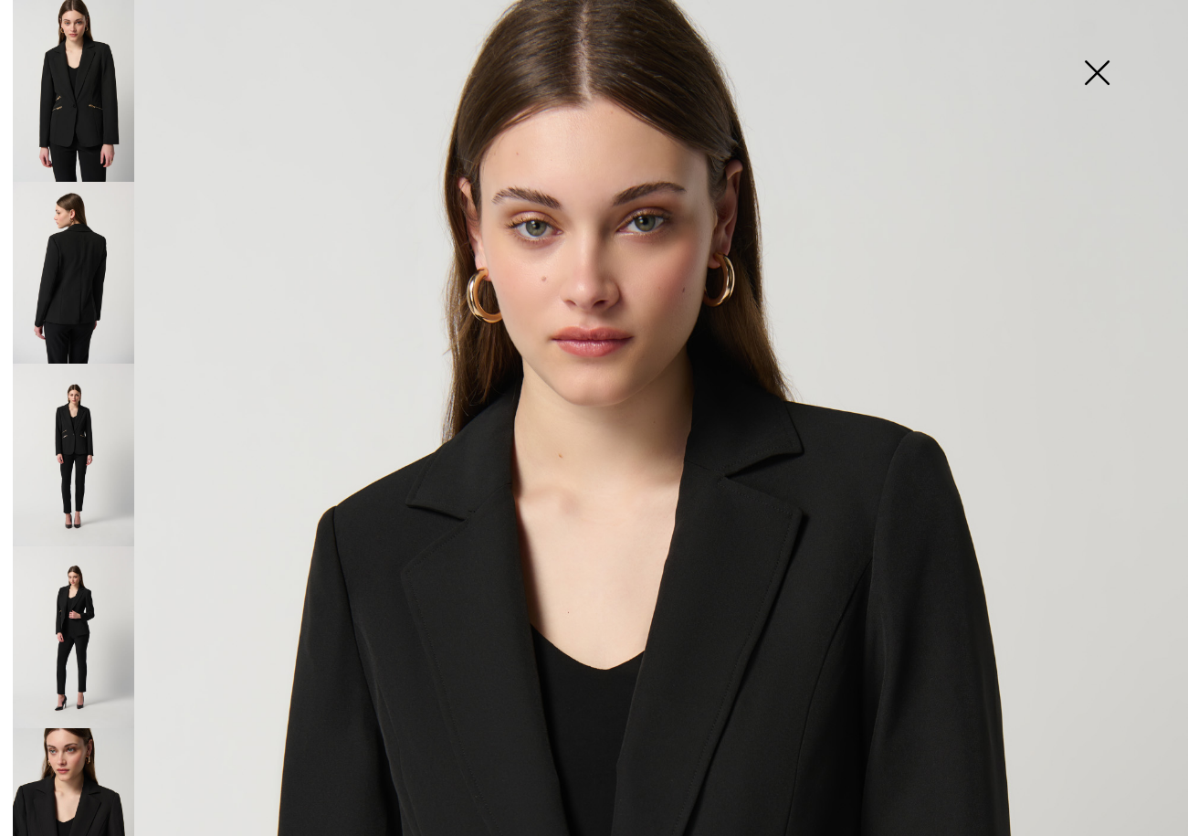
click at [1101, 75] on img at bounding box center [1096, 74] width 91 height 94
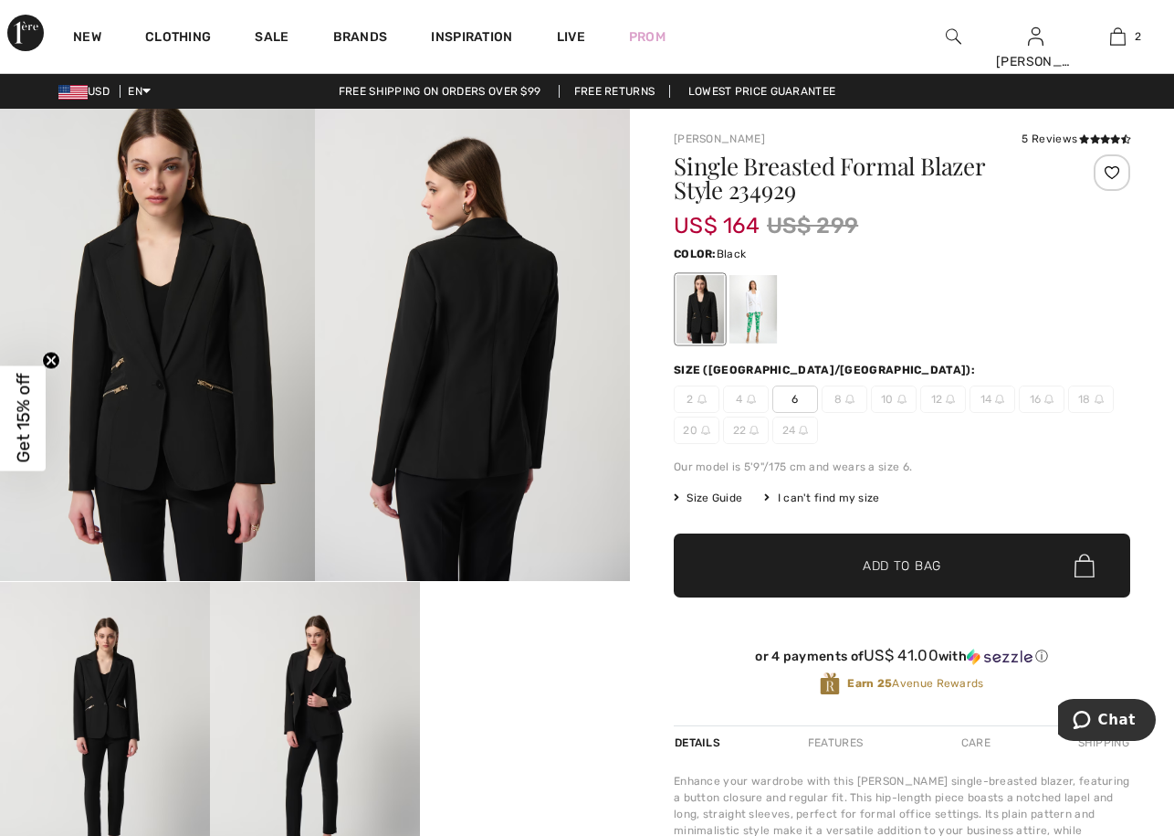
click at [796, 395] on span "6" at bounding box center [796, 398] width 46 height 27
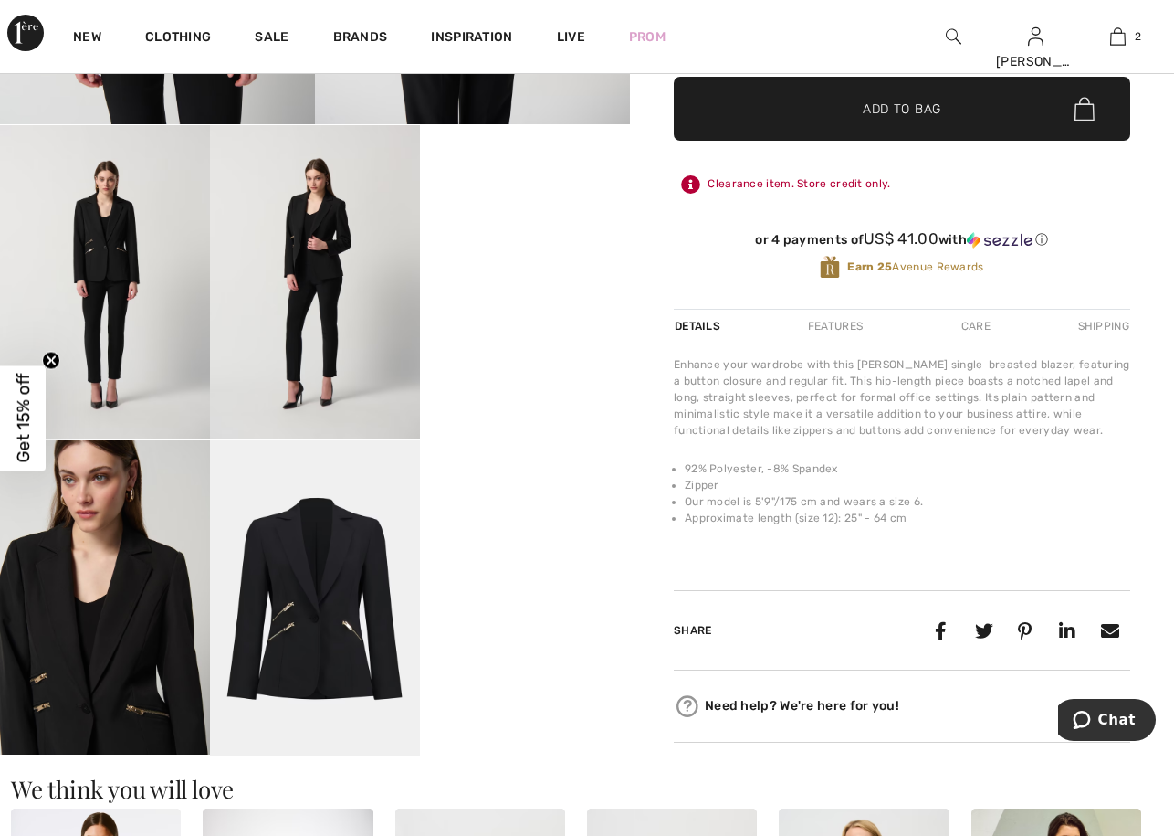
scroll to position [548, 0]
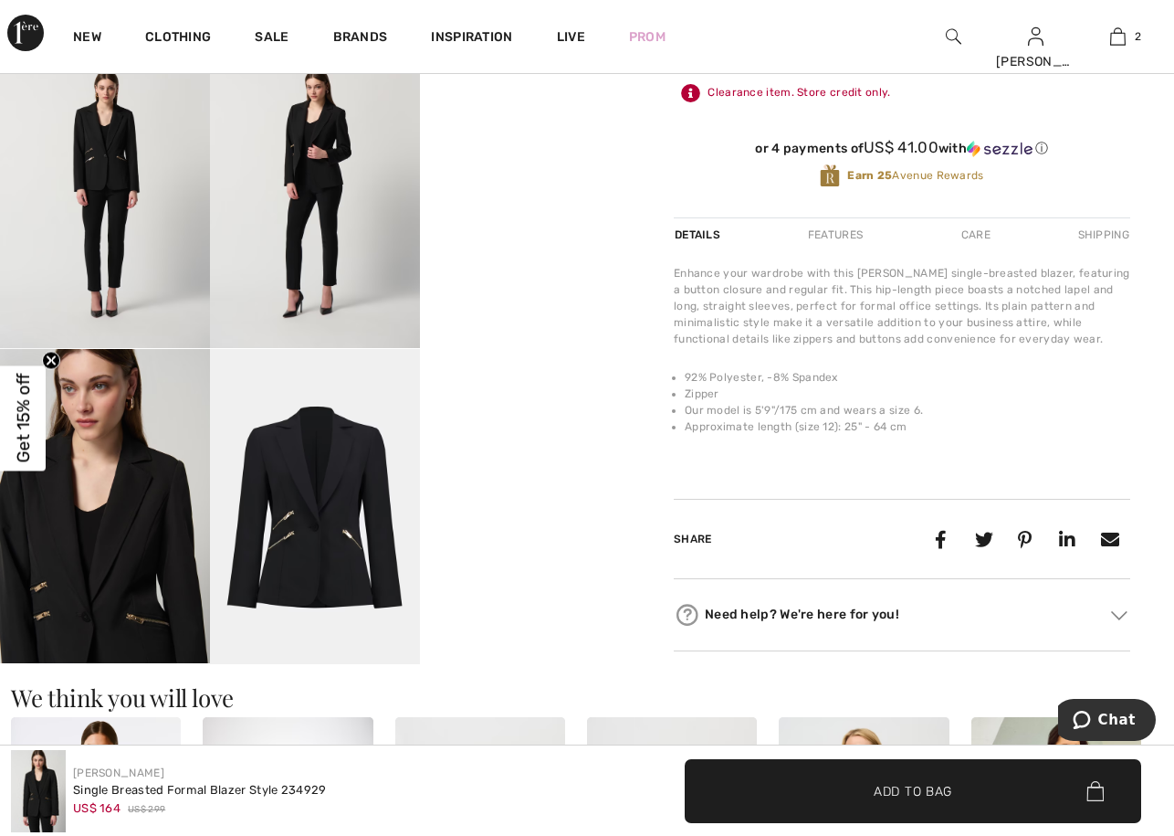
click at [508, 139] on video "Your browser does not support the video tag." at bounding box center [525, 86] width 210 height 105
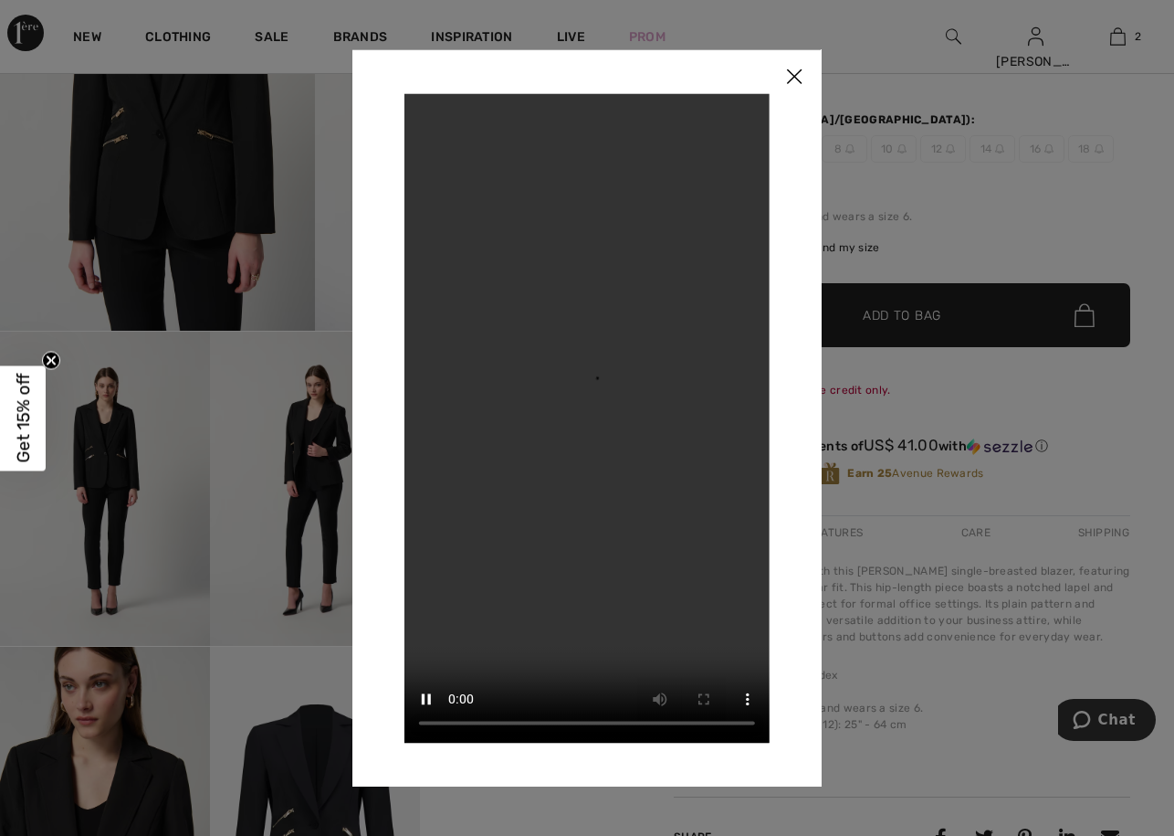
scroll to position [91, 0]
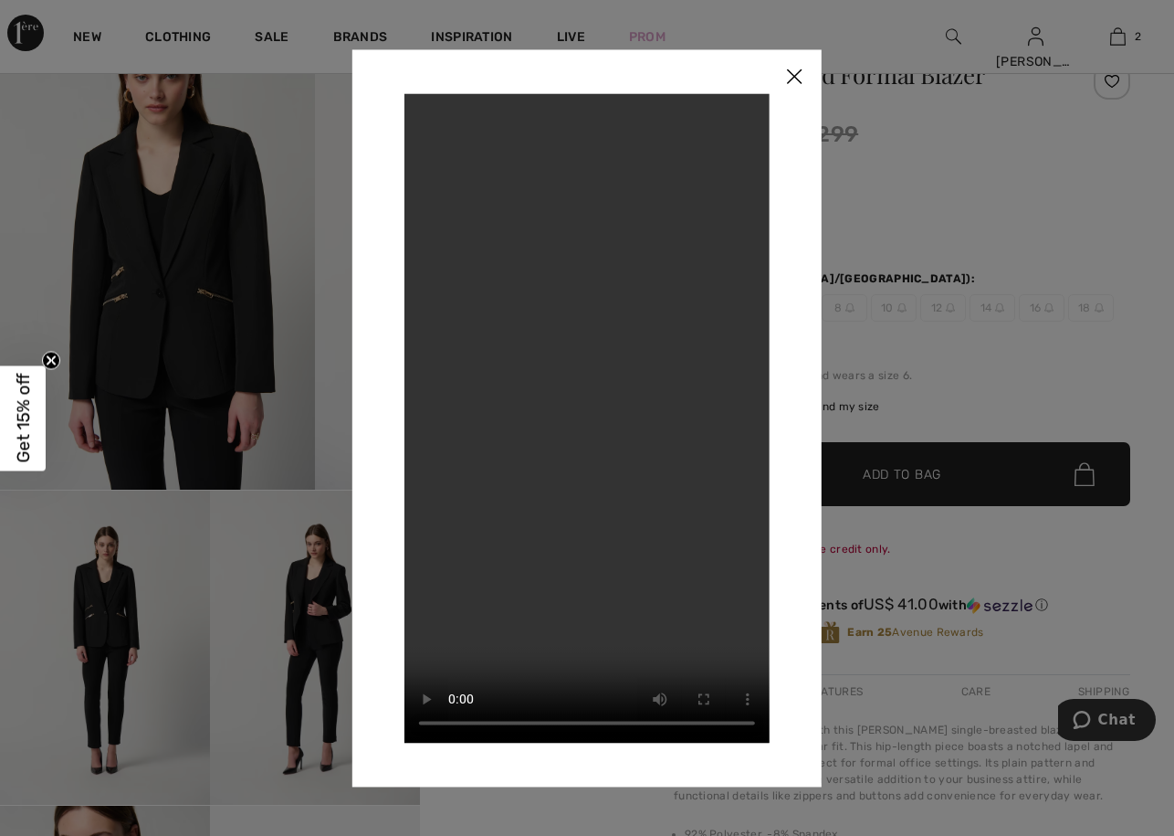
click at [797, 69] on img at bounding box center [794, 77] width 55 height 57
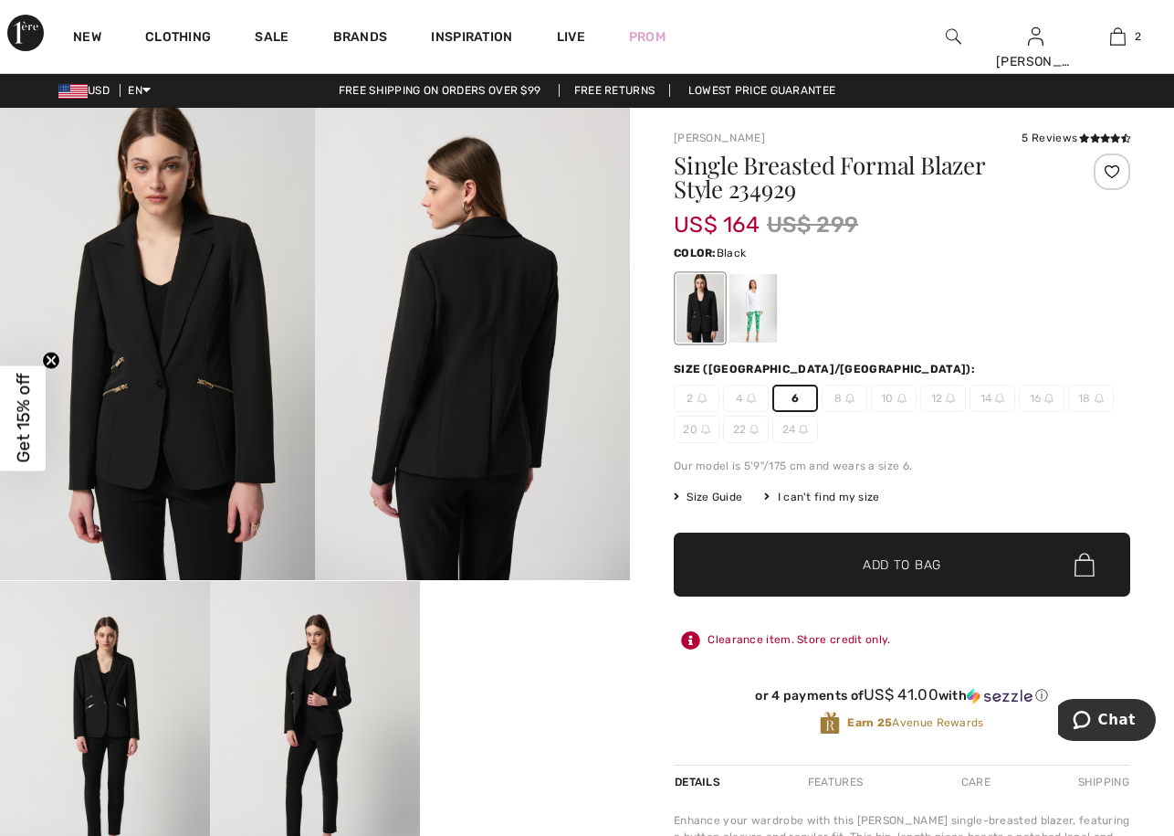
scroll to position [0, 0]
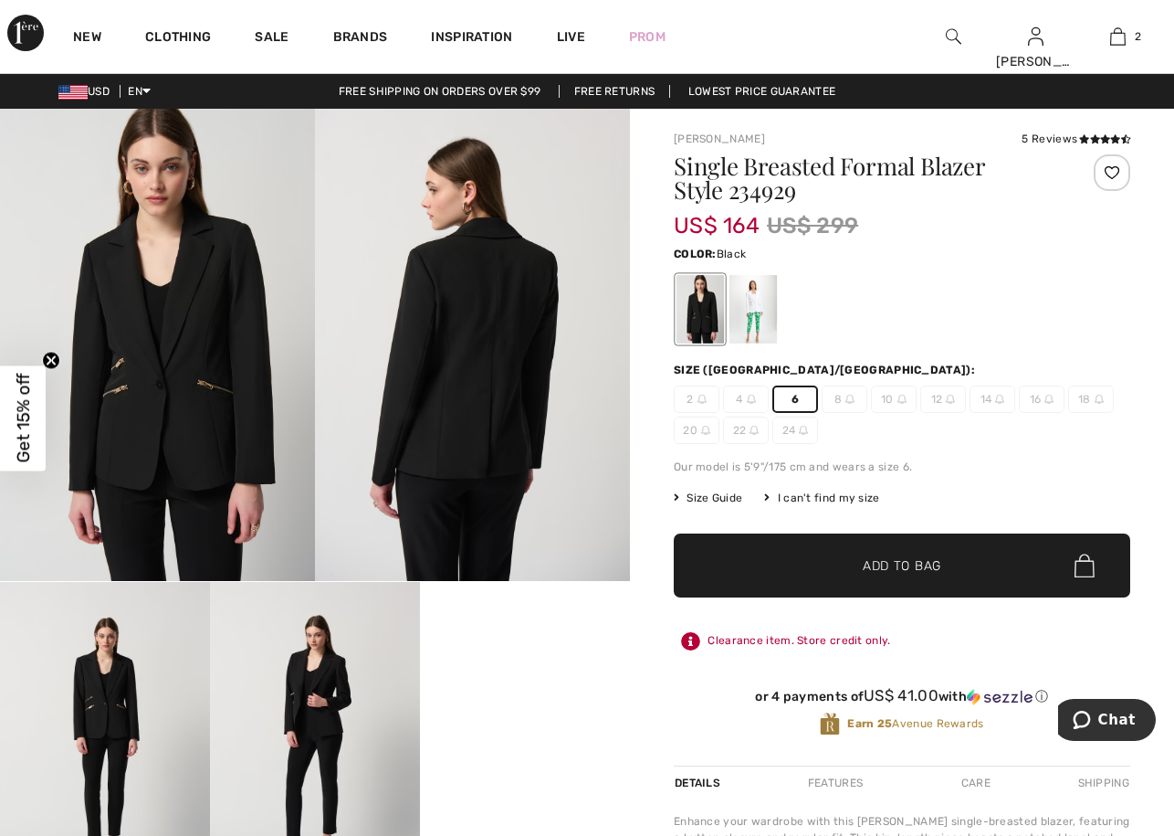
click at [793, 398] on span "6" at bounding box center [796, 398] width 46 height 27
click at [910, 571] on span "Add to Bag" at bounding box center [902, 565] width 79 height 19
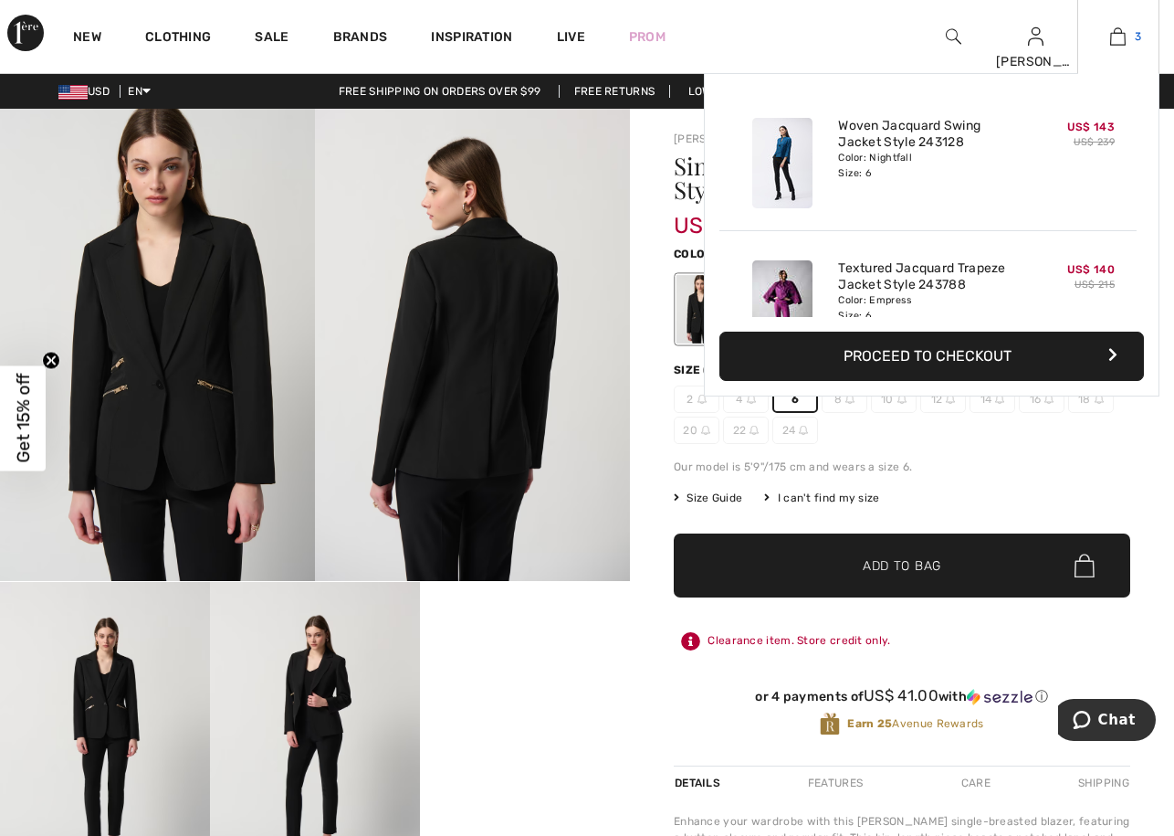
click at [1120, 37] on img at bounding box center [1118, 37] width 16 height 22
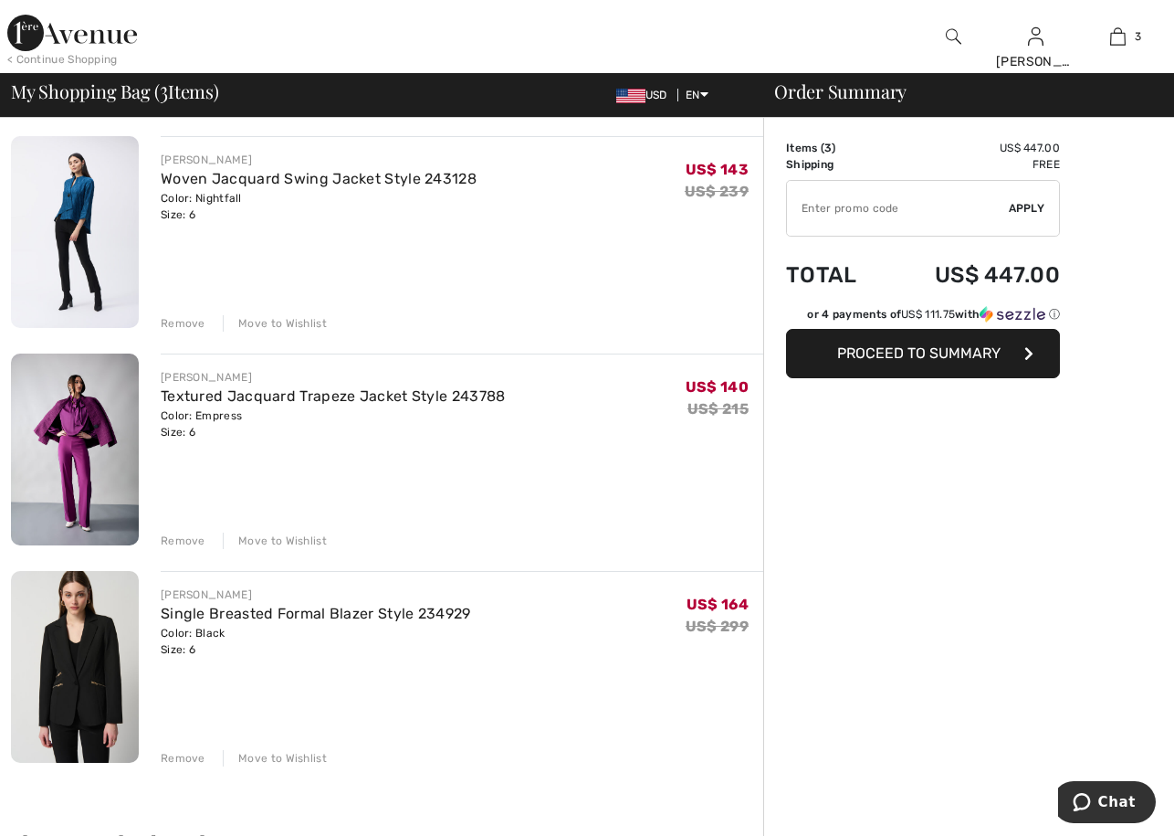
scroll to position [91, 0]
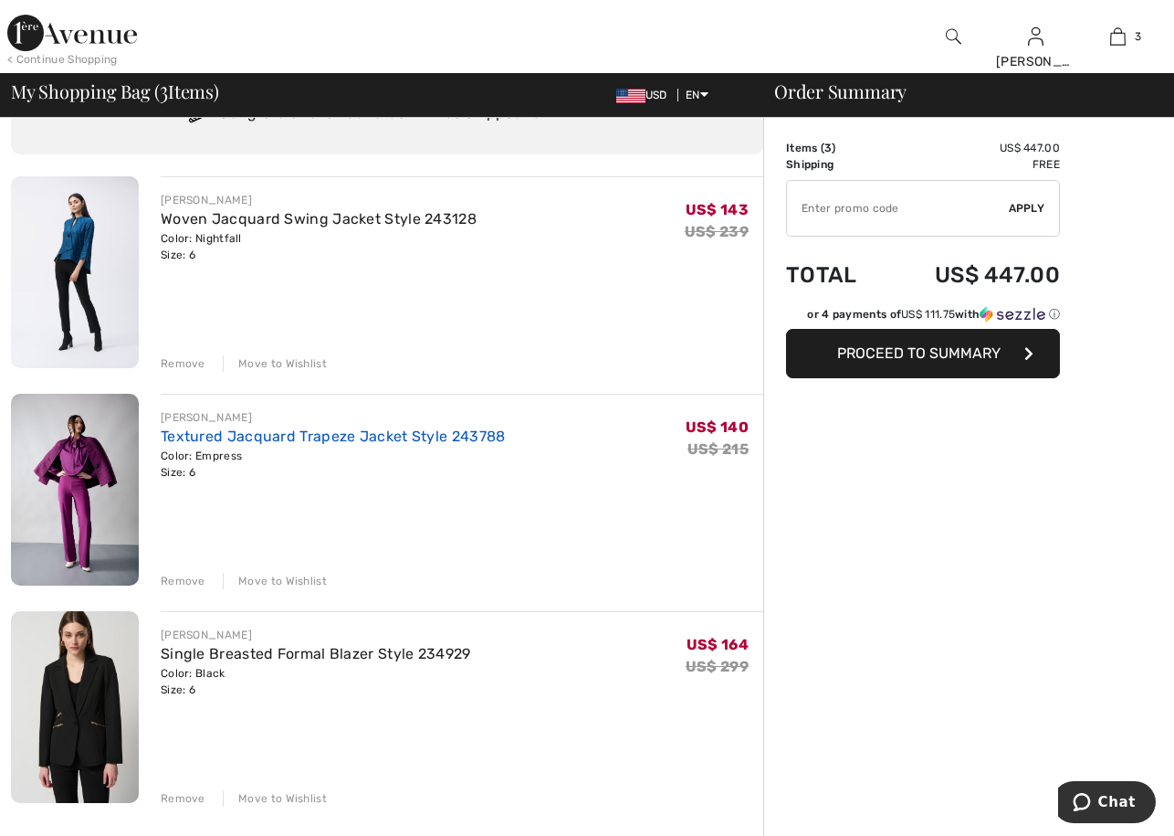
click at [283, 434] on link "Textured Jacquard Trapeze Jacket Style 243788" at bounding box center [333, 435] width 345 height 17
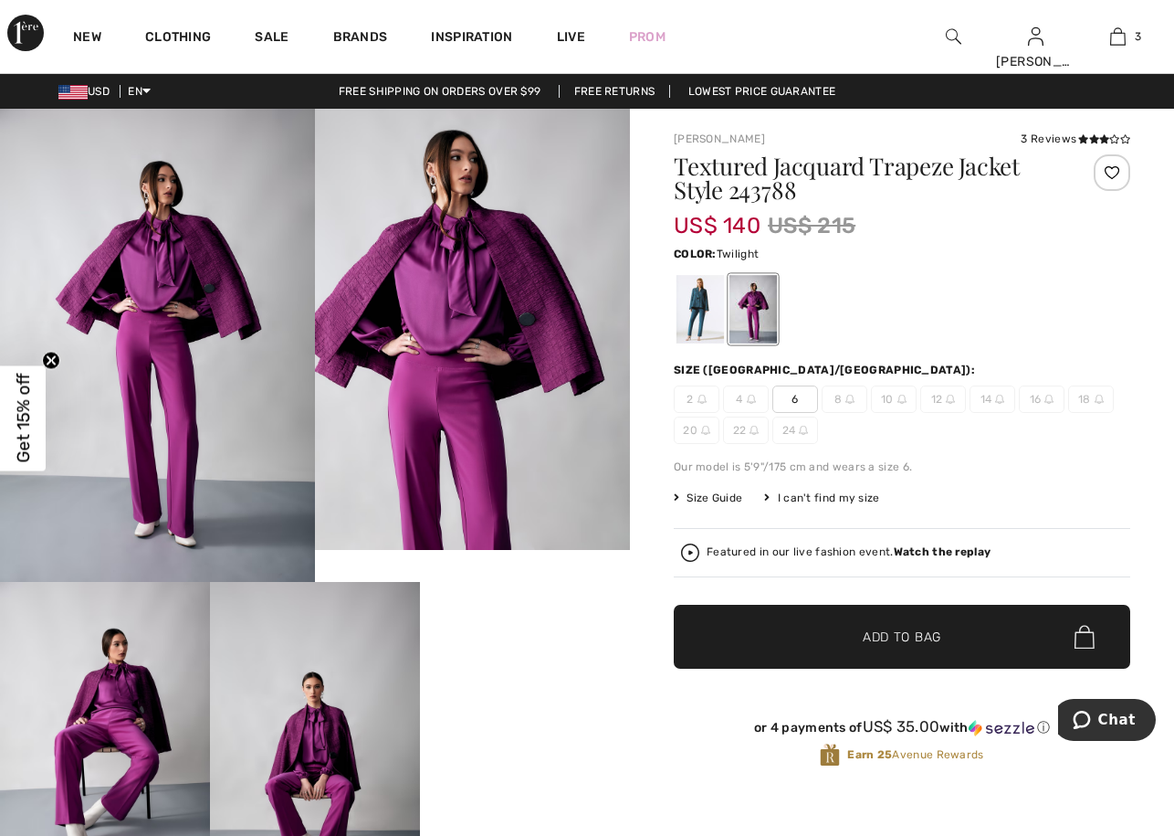
click at [688, 310] on div at bounding box center [700, 309] width 47 height 68
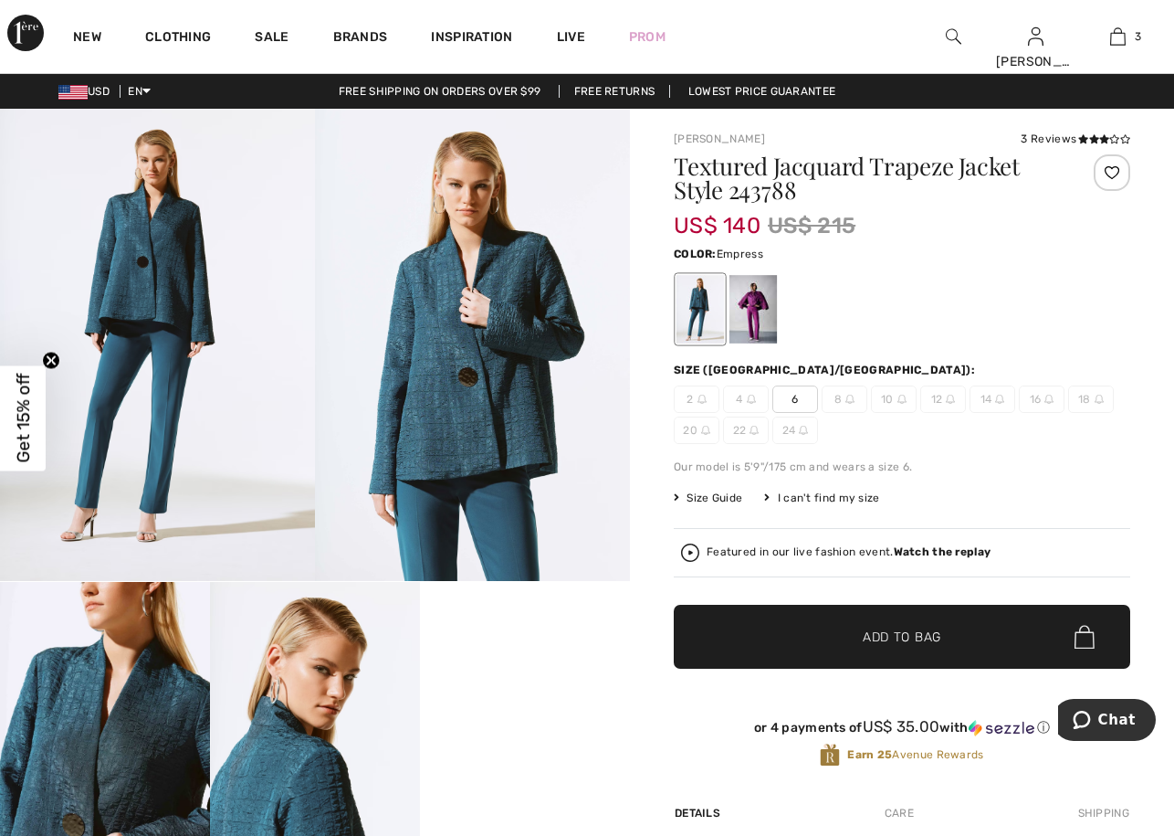
click at [760, 313] on div at bounding box center [753, 309] width 47 height 68
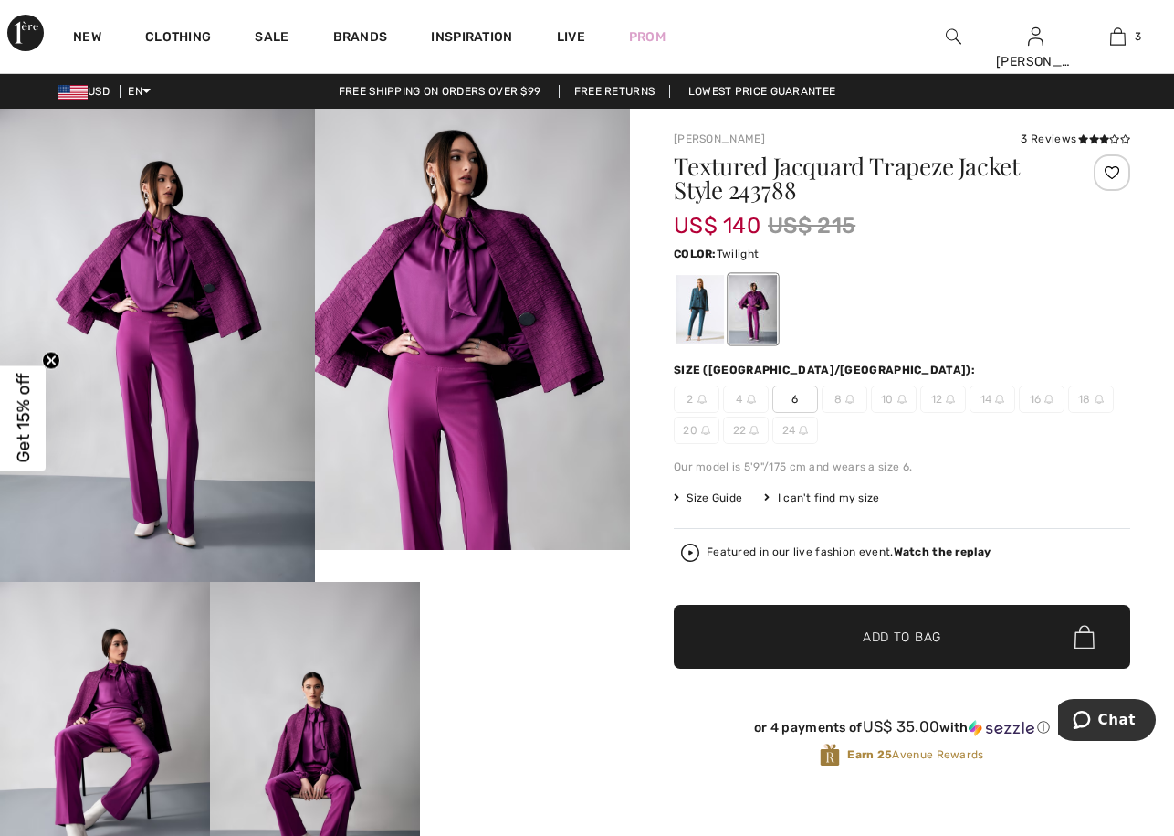
click at [707, 315] on div at bounding box center [700, 309] width 47 height 68
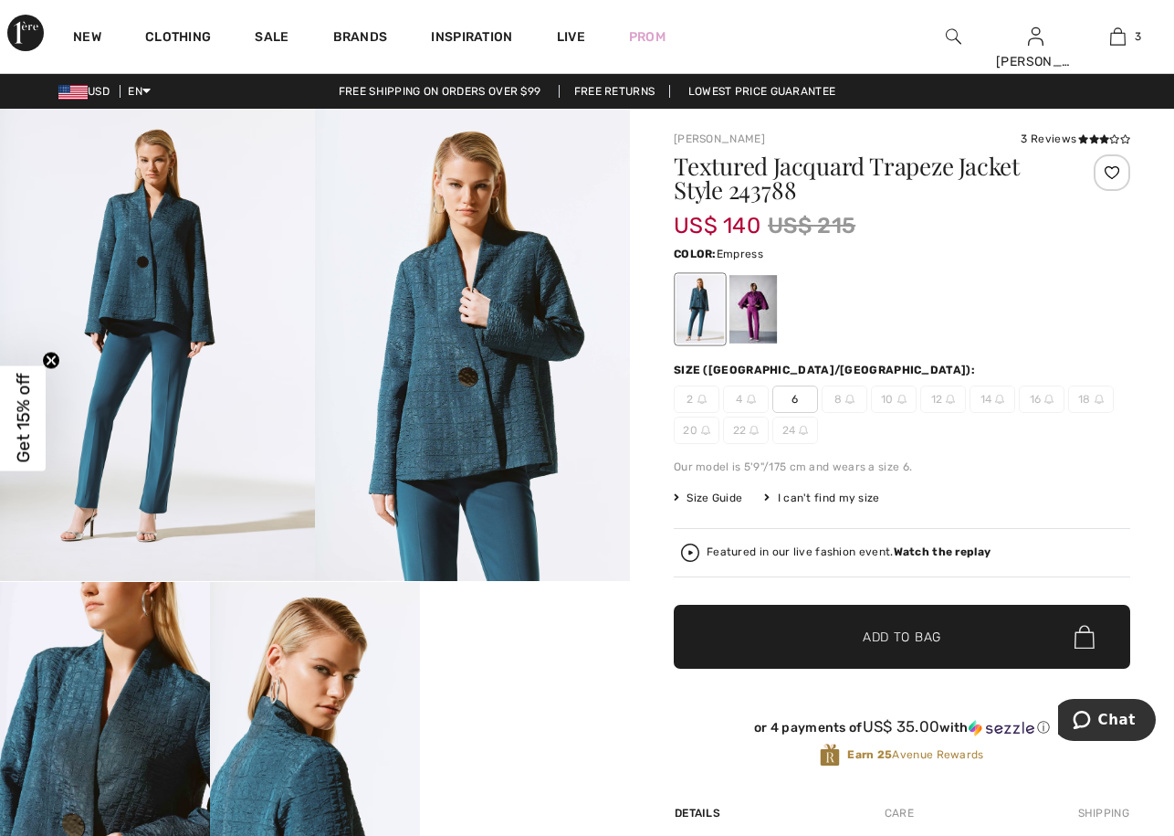
click at [759, 314] on div at bounding box center [753, 309] width 47 height 68
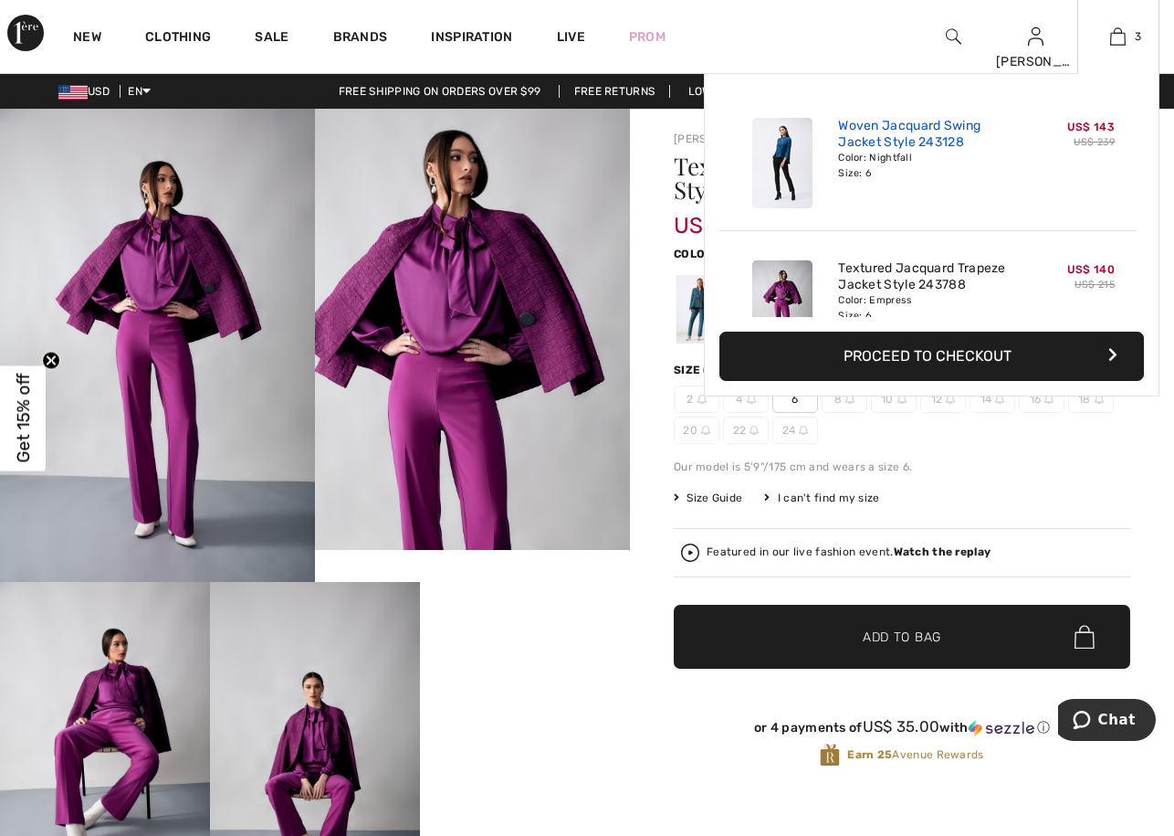
click at [870, 148] on link "Woven Jacquard Swing Jacket Style 243128" at bounding box center [928, 134] width 180 height 33
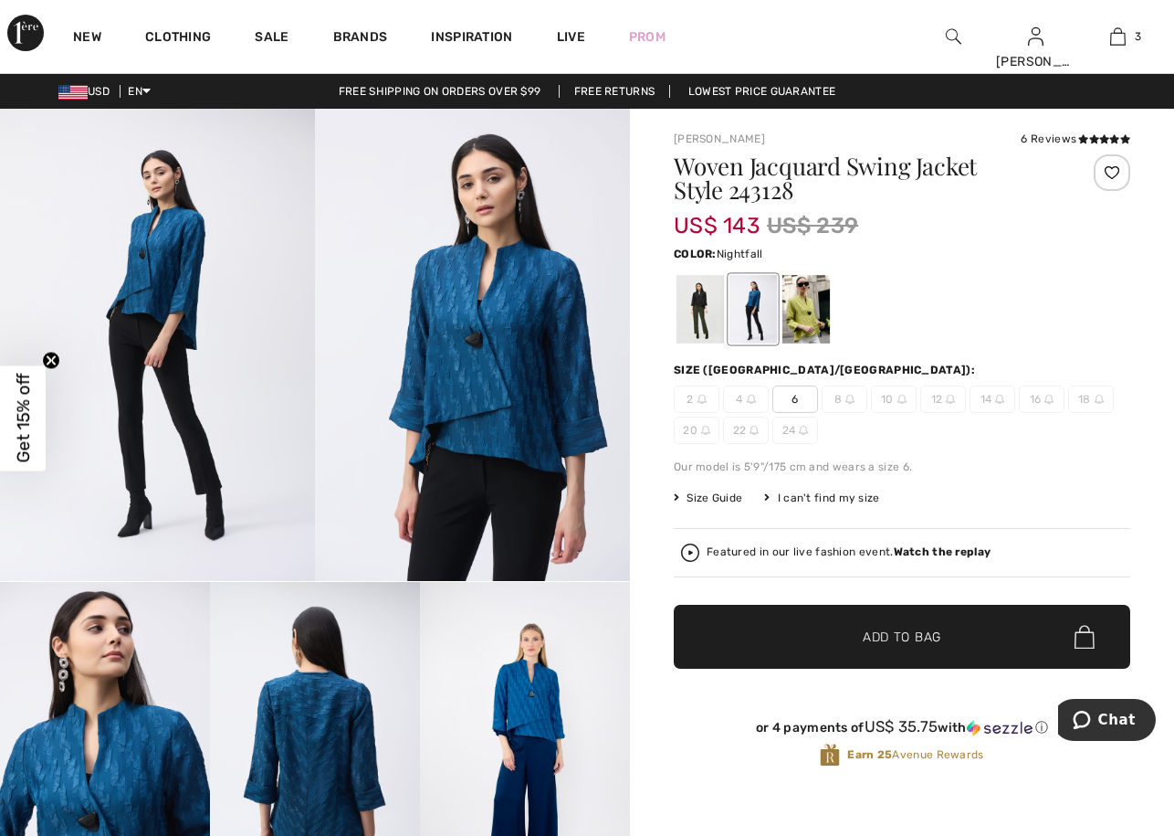
click at [18, 424] on span "Get 15% off" at bounding box center [23, 417] width 21 height 89
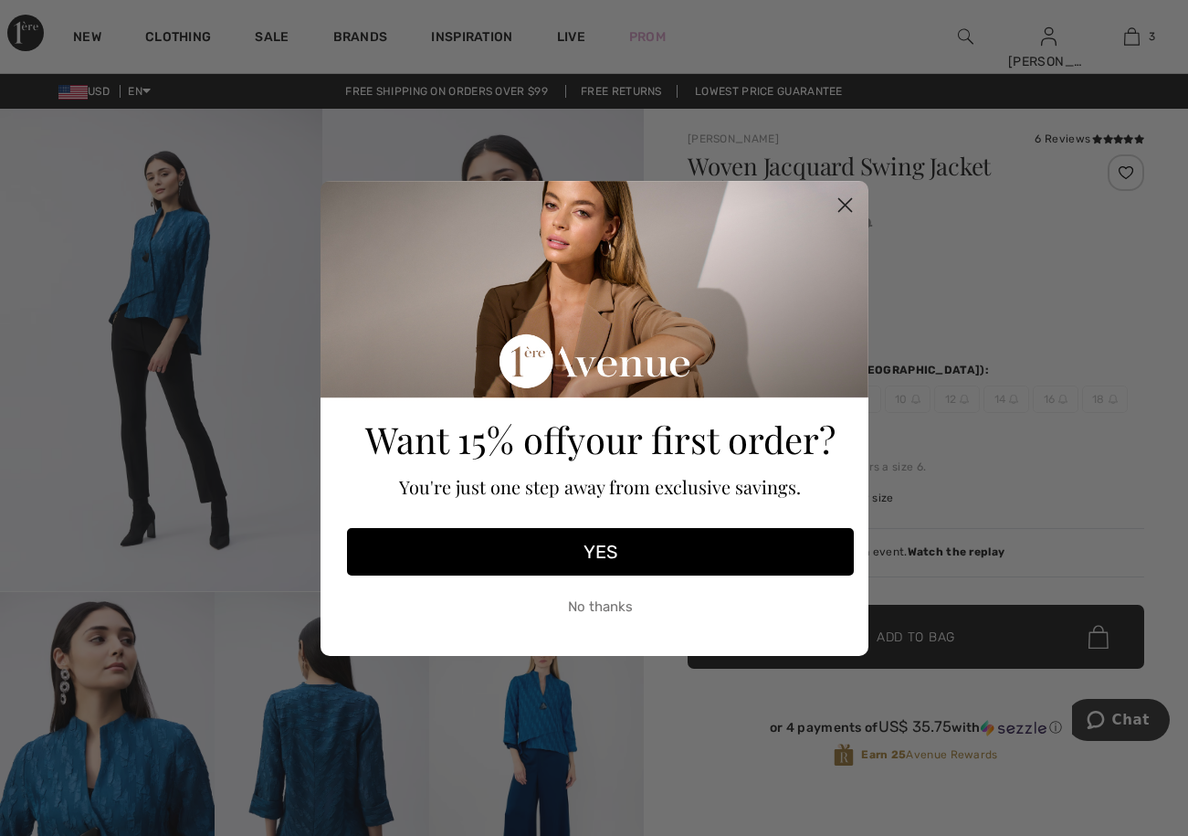
click at [583, 608] on button "No thanks" at bounding box center [600, 607] width 507 height 46
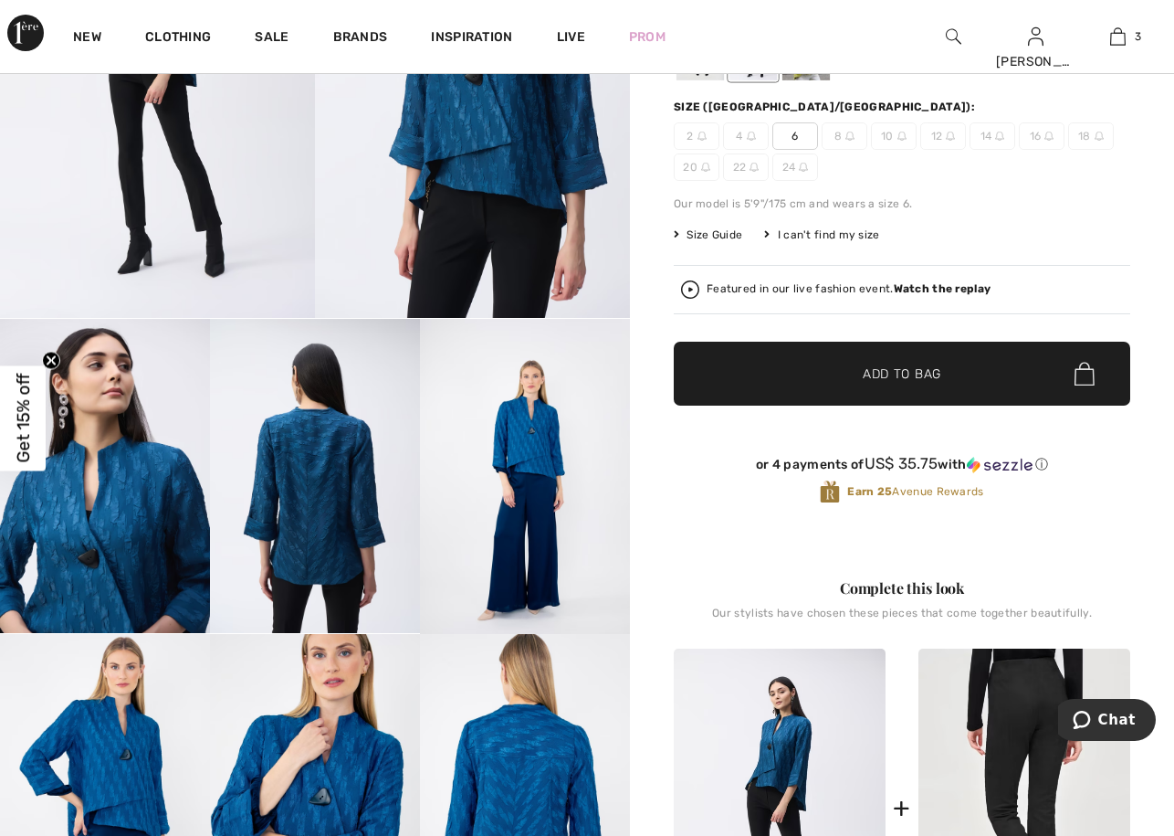
scroll to position [91, 0]
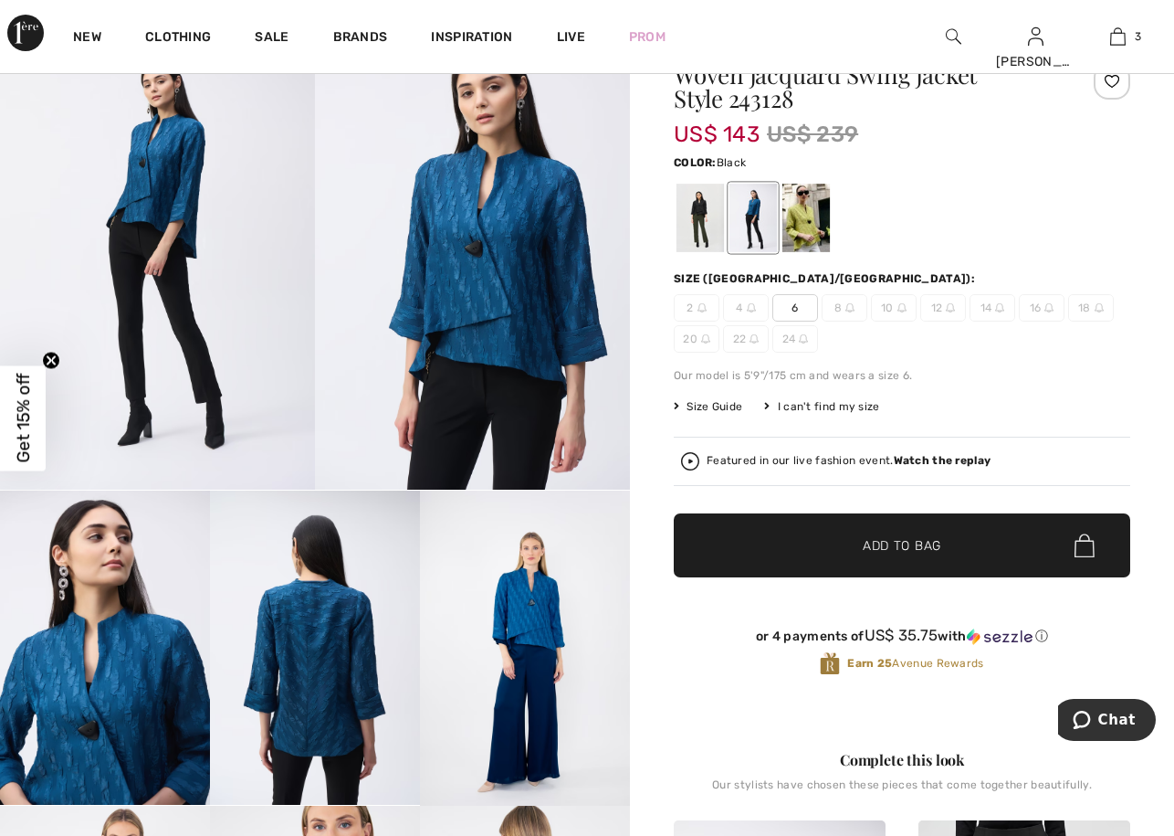
click at [700, 212] on div at bounding box center [700, 218] width 47 height 68
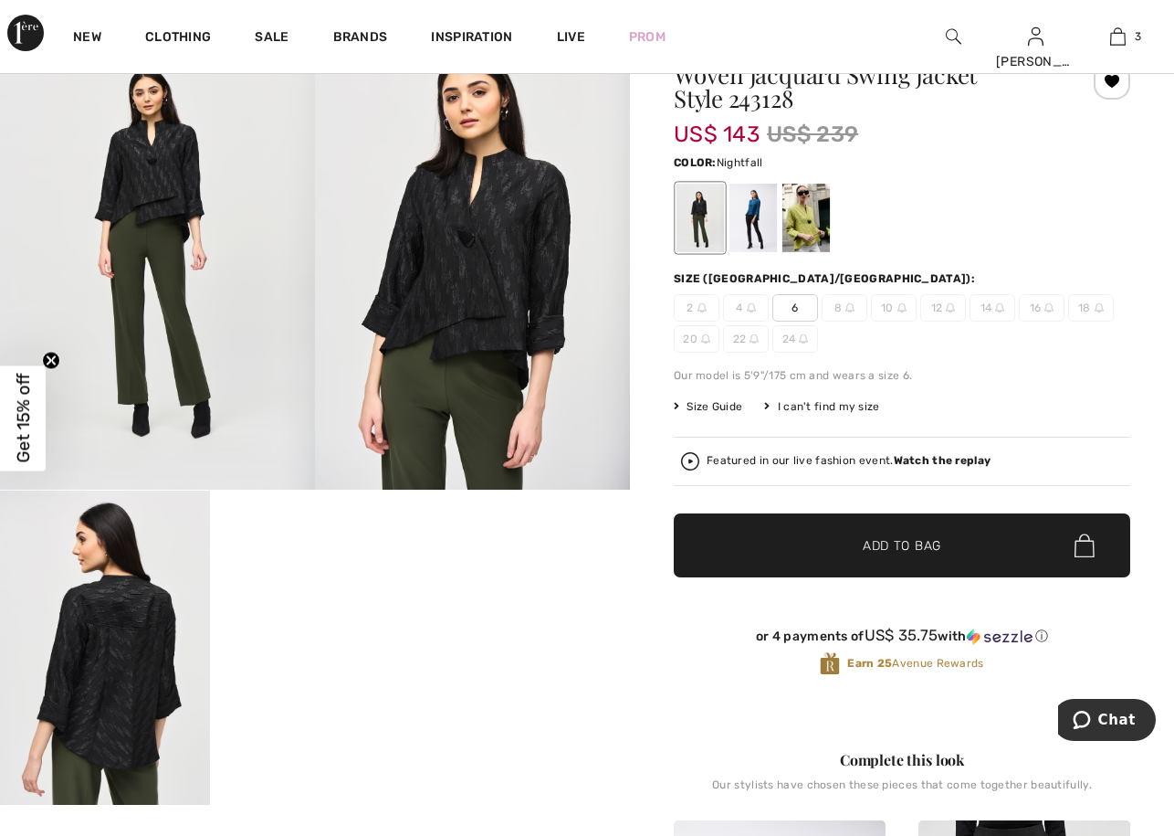
click at [756, 217] on div at bounding box center [753, 218] width 47 height 68
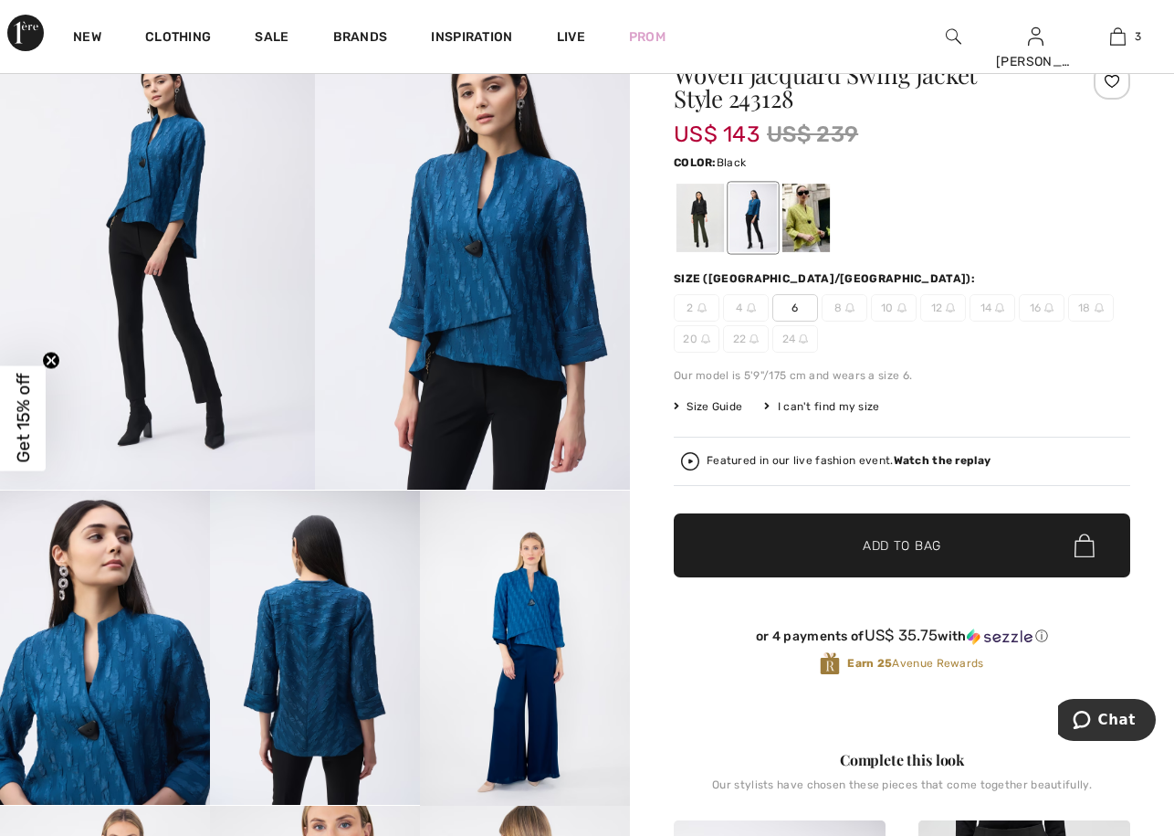
click at [694, 226] on div at bounding box center [700, 218] width 47 height 68
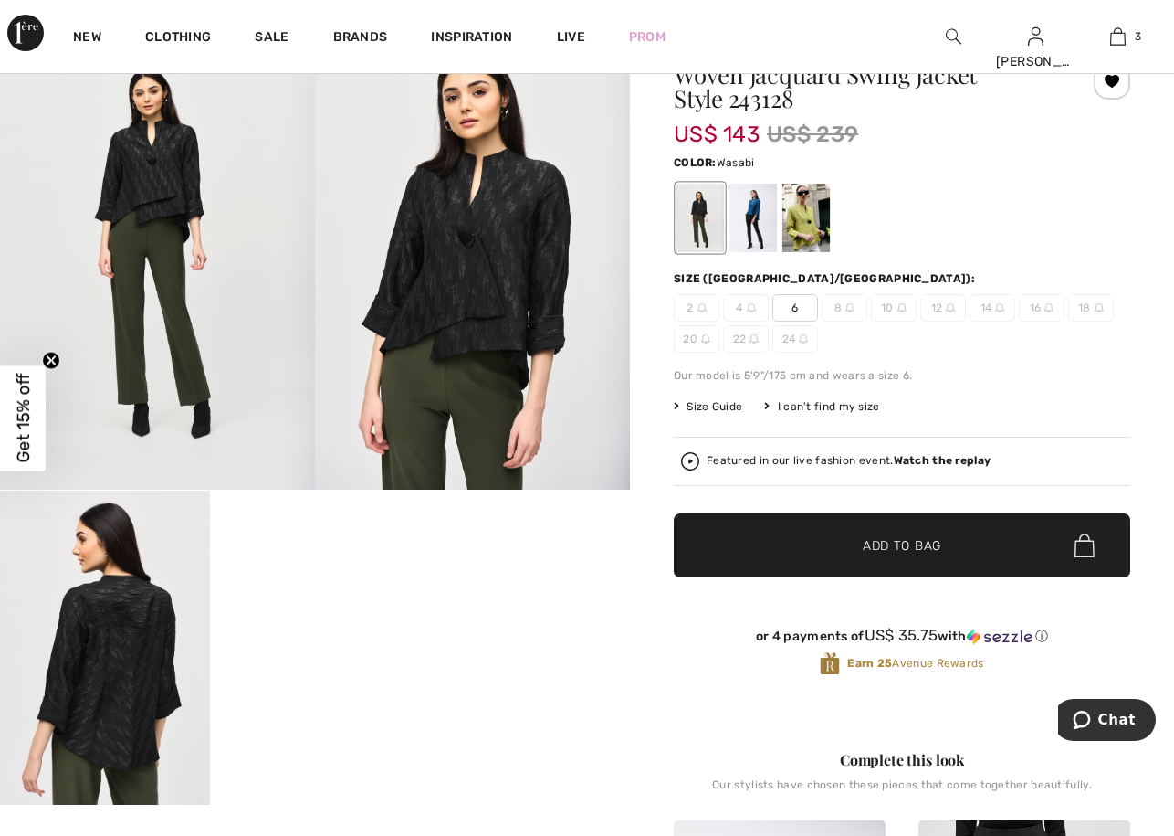
click at [813, 223] on div at bounding box center [806, 218] width 47 height 68
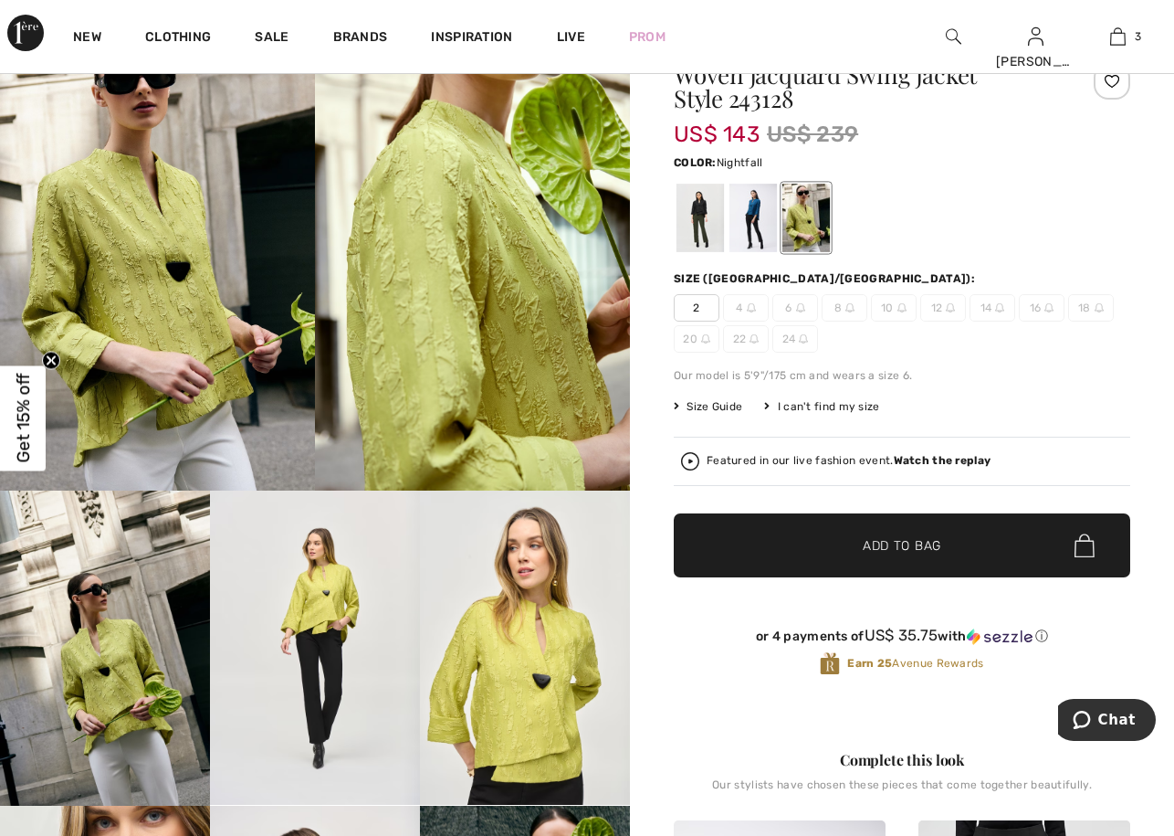
click at [752, 221] on div at bounding box center [753, 218] width 47 height 68
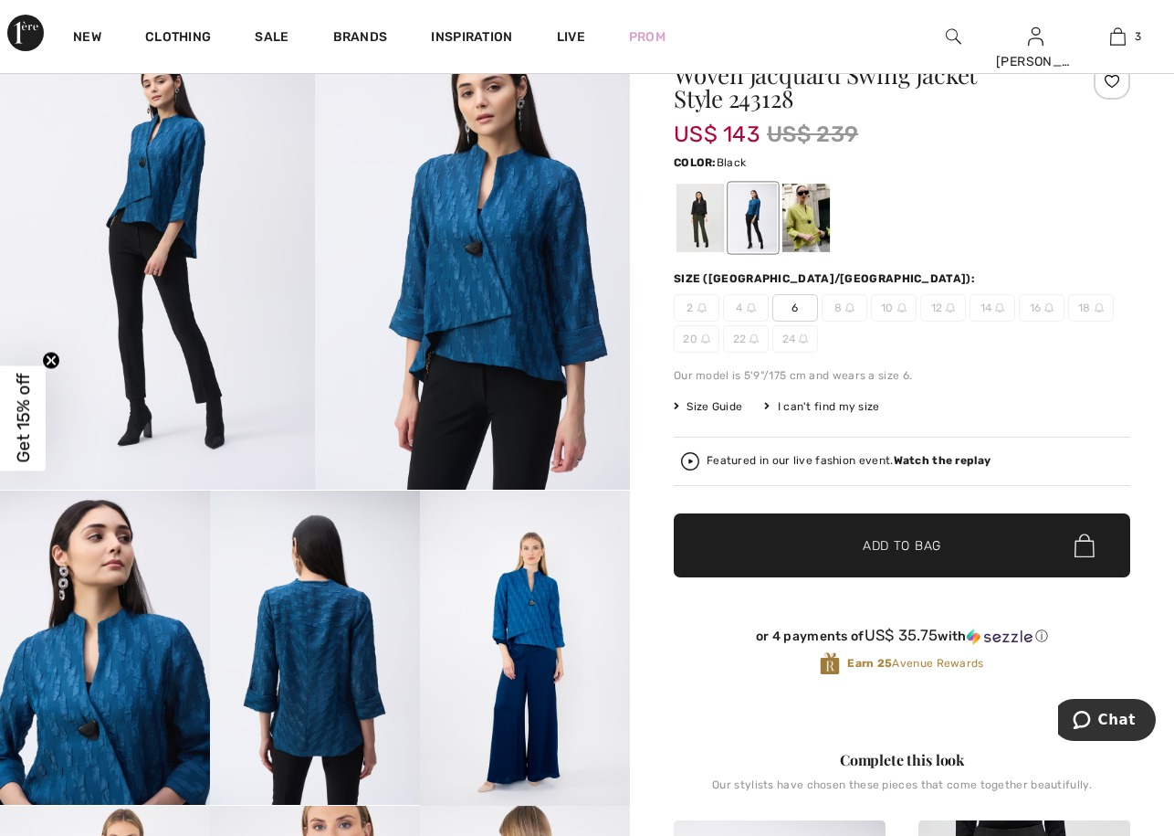
click at [700, 221] on div at bounding box center [700, 218] width 47 height 68
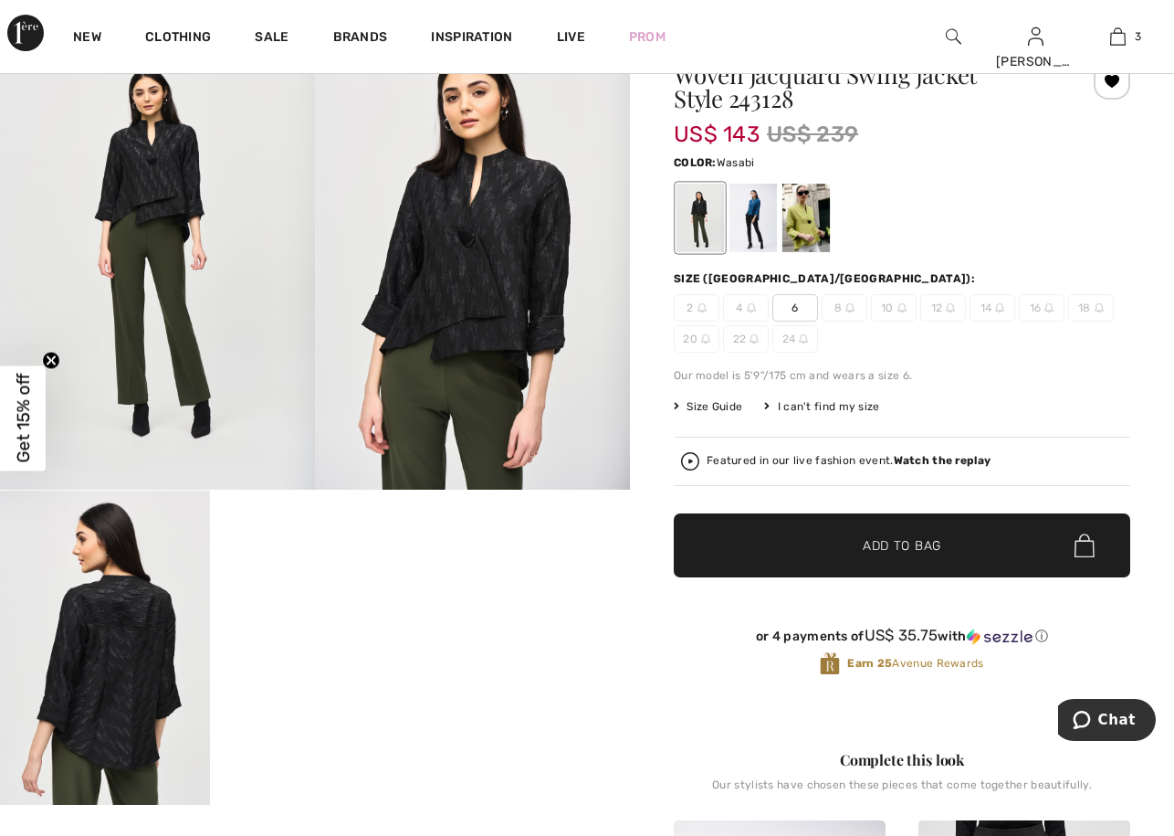
click at [803, 216] on div at bounding box center [806, 218] width 47 height 68
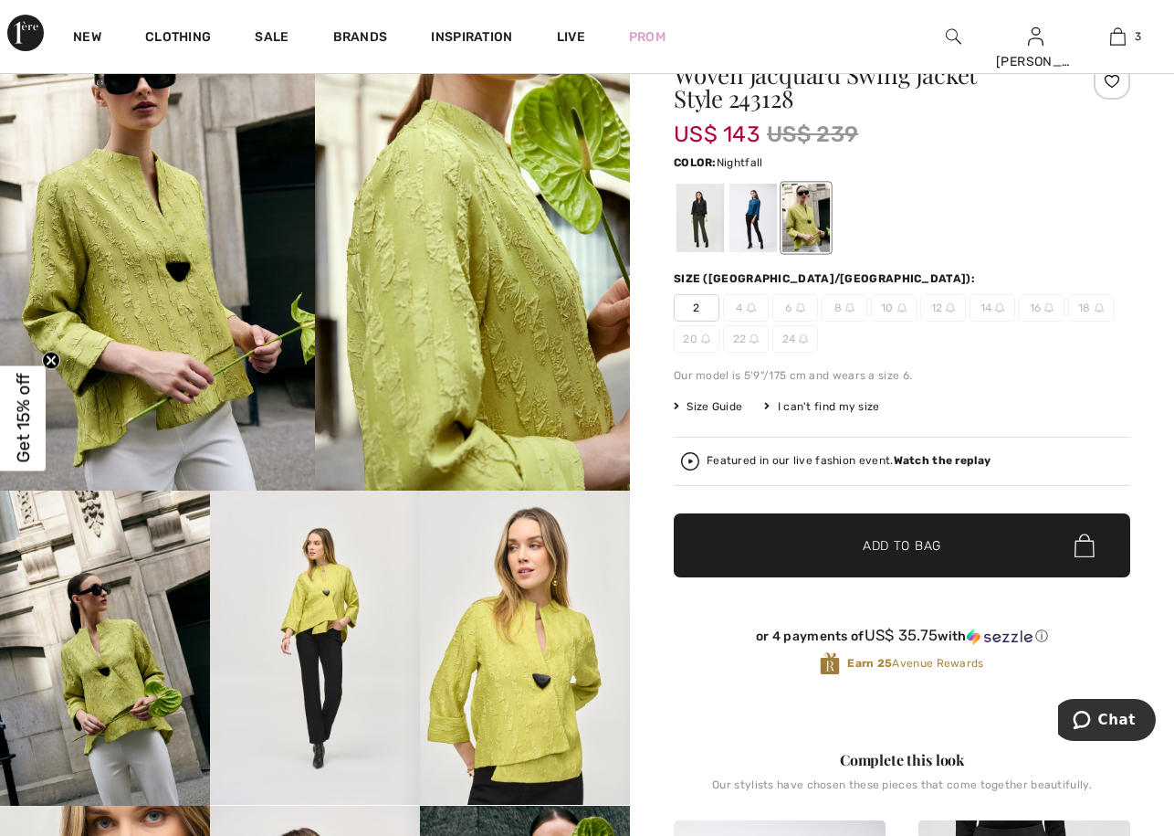
click at [753, 229] on div at bounding box center [753, 218] width 47 height 68
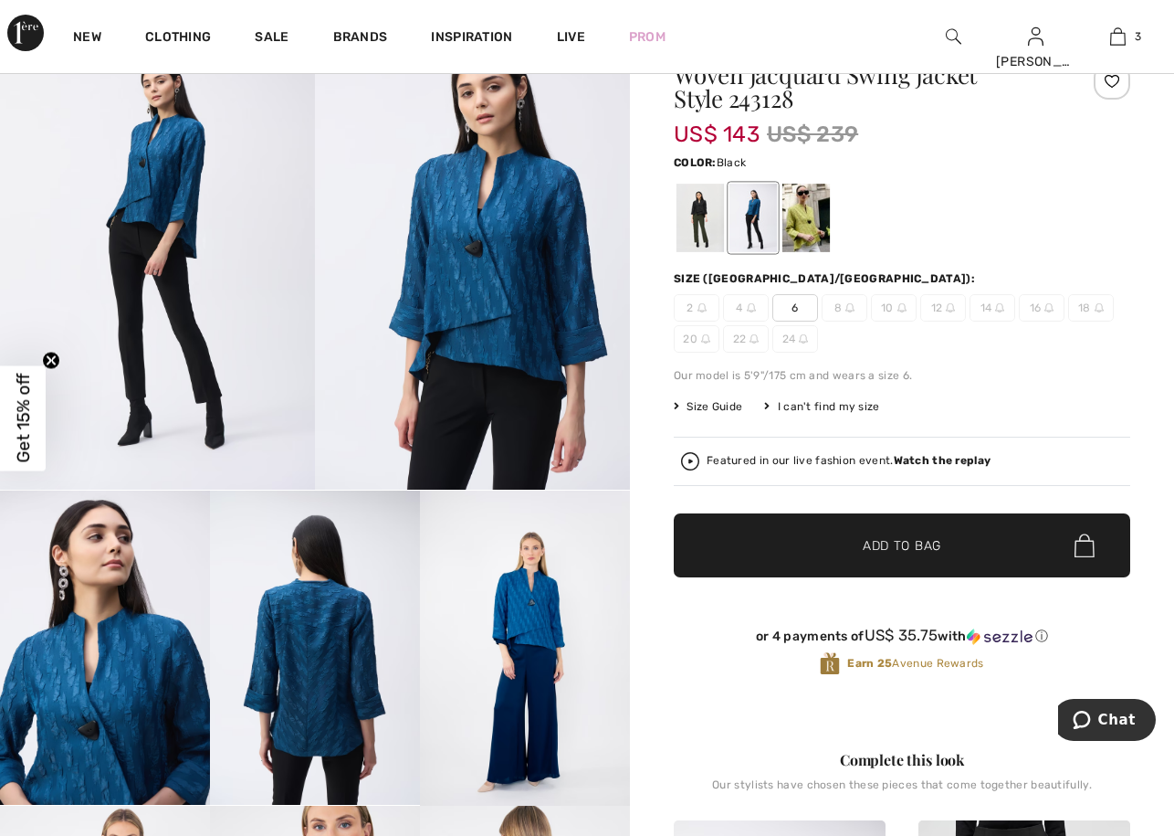
click at [706, 226] on div at bounding box center [700, 218] width 47 height 68
